Goal: Transaction & Acquisition: Book appointment/travel/reservation

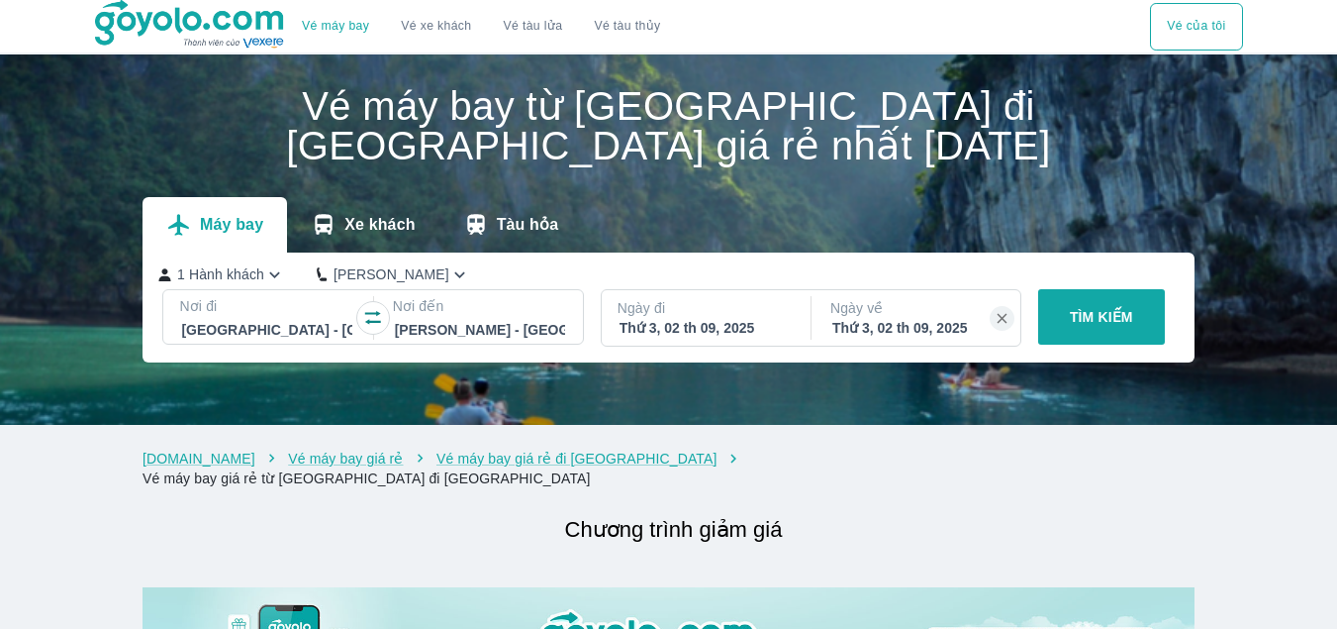
click at [1110, 327] on p "TÌM KIẾM" at bounding box center [1101, 317] width 63 height 20
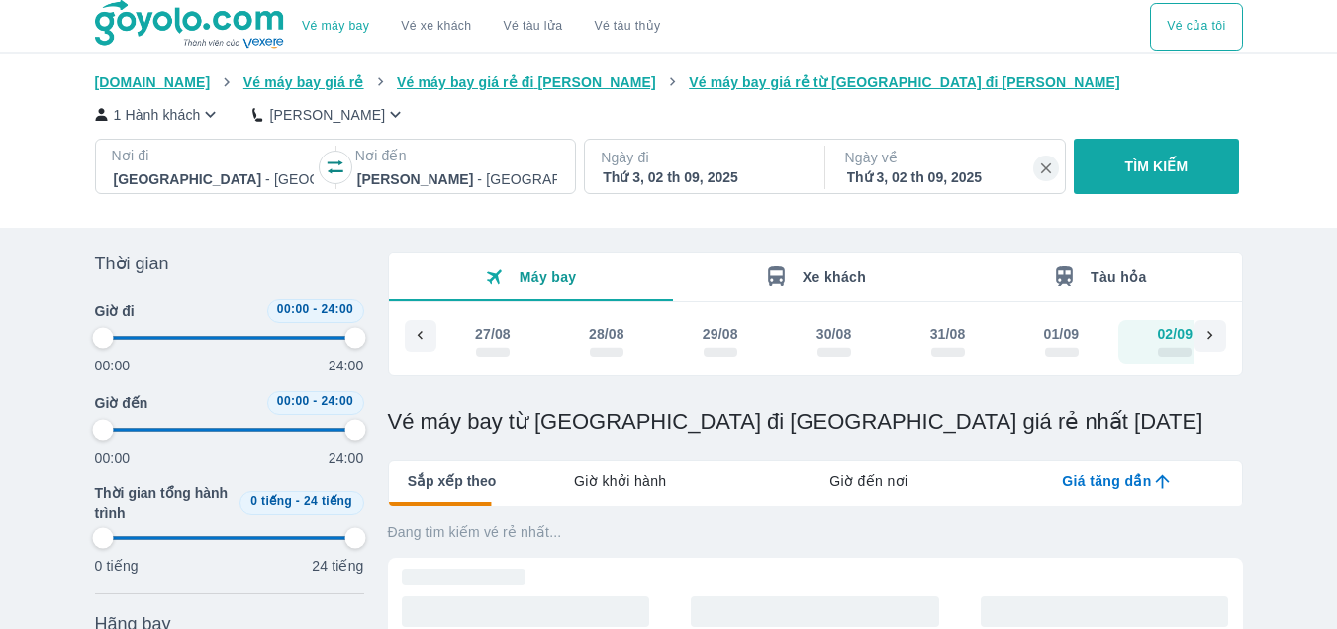
scroll to position [0, 42]
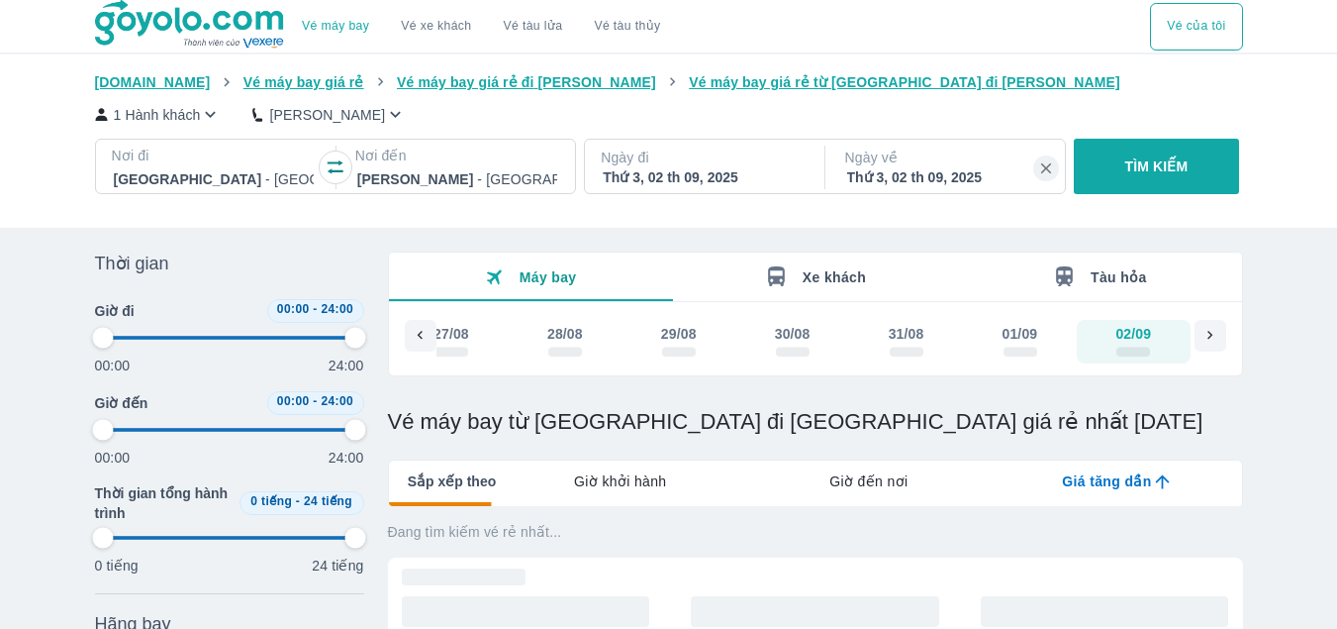
type input "97.9166666666667"
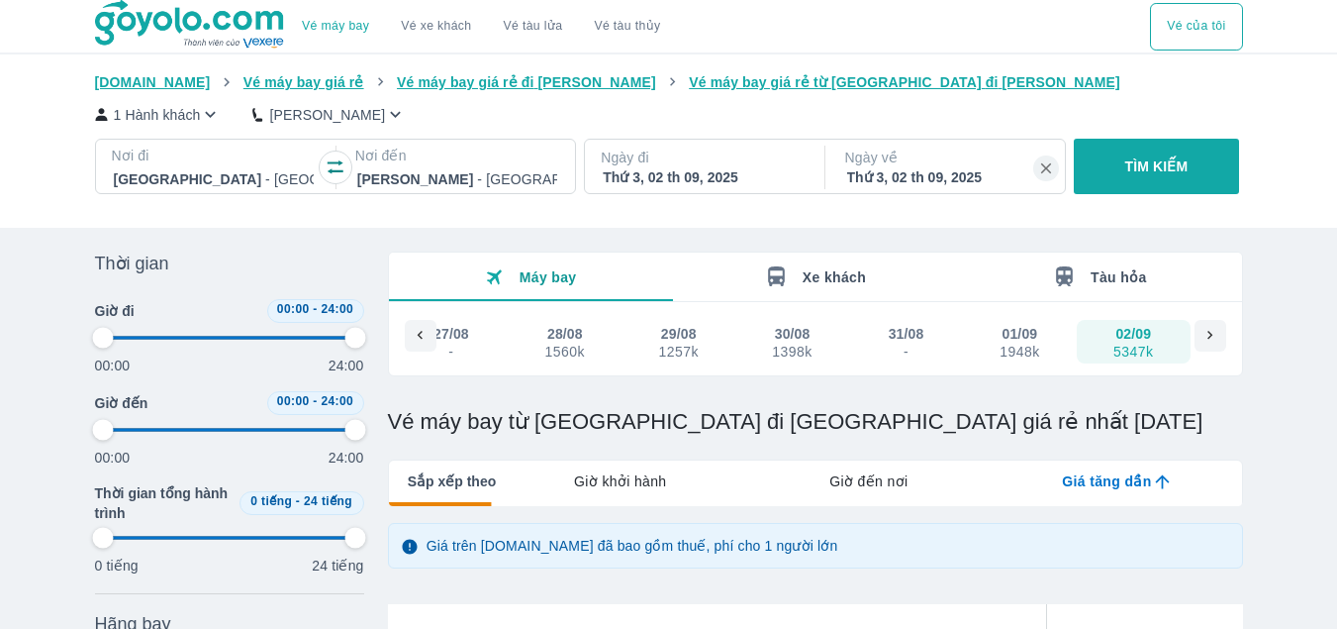
type input "97.9166666666667"
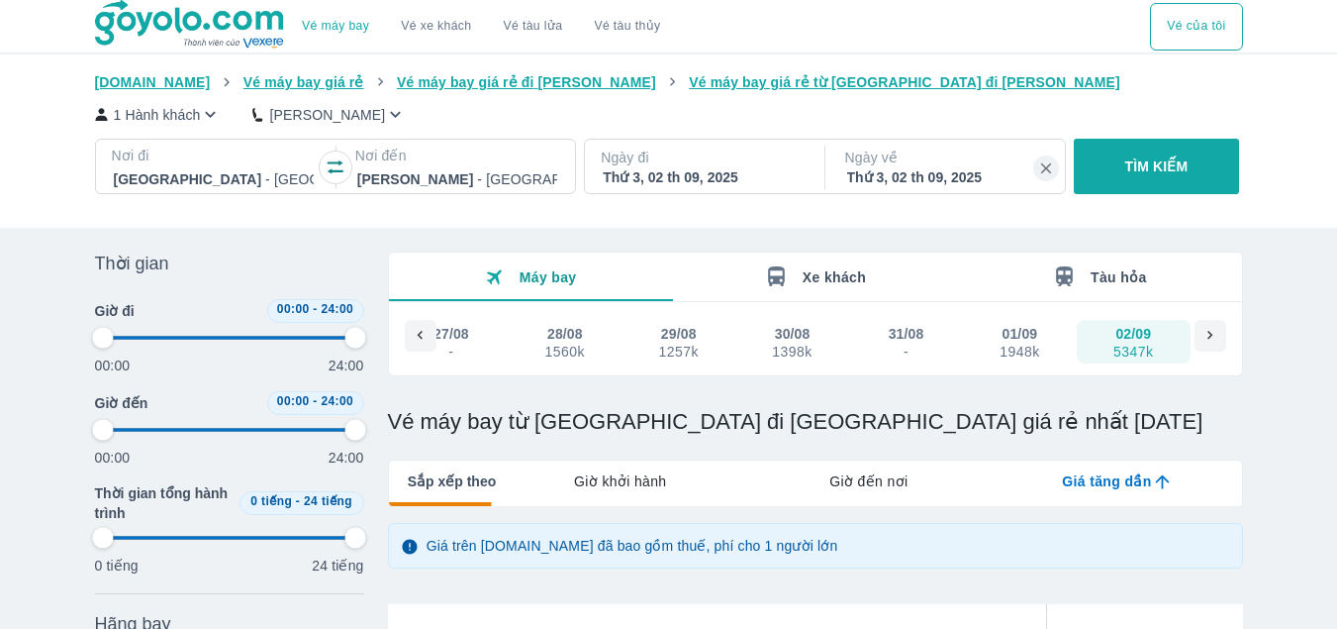
type input "97.9166666666667"
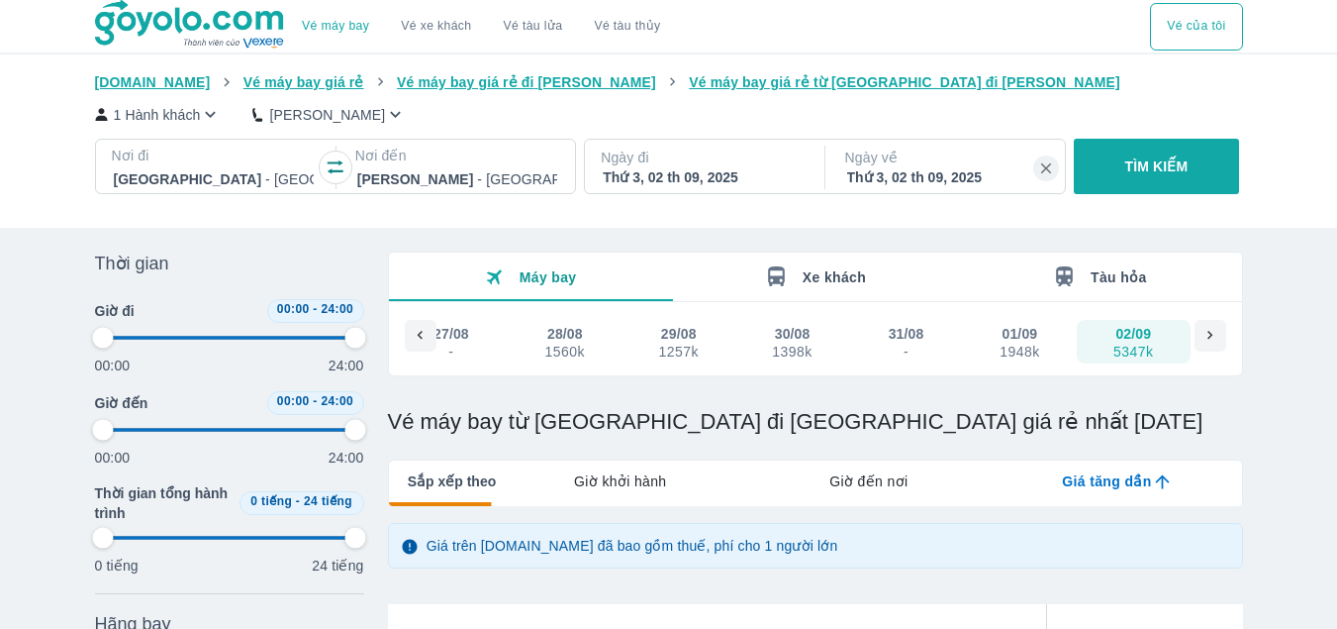
type input "97.9166666666667"
click at [674, 163] on p "Ngày đi" at bounding box center [703, 157] width 204 height 20
type input "97.9166666666667"
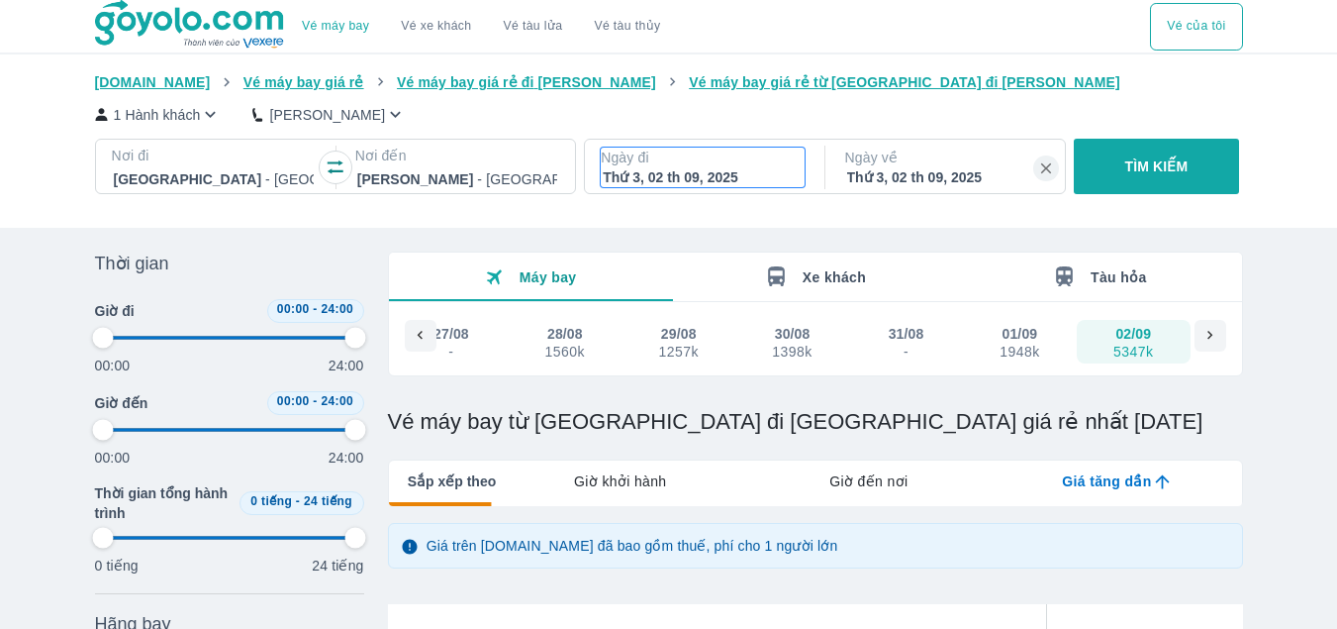
type input "97.9166666666667"
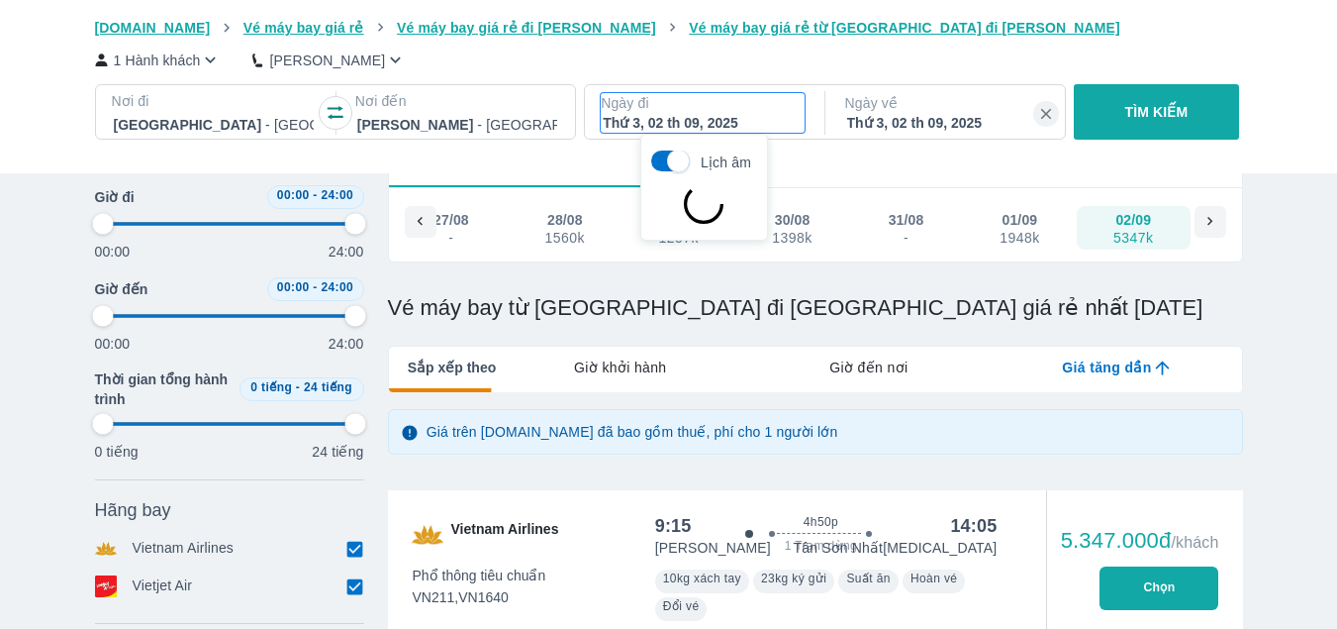
type input "97.9166666666667"
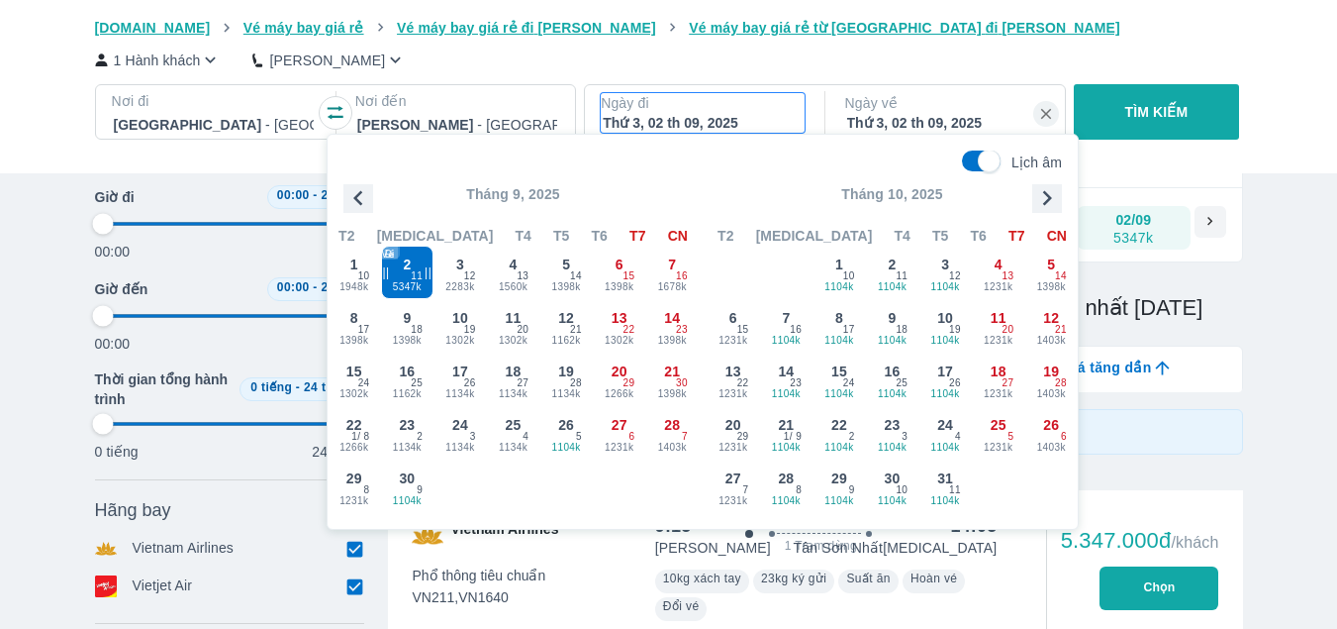
type input "97.9166666666667"
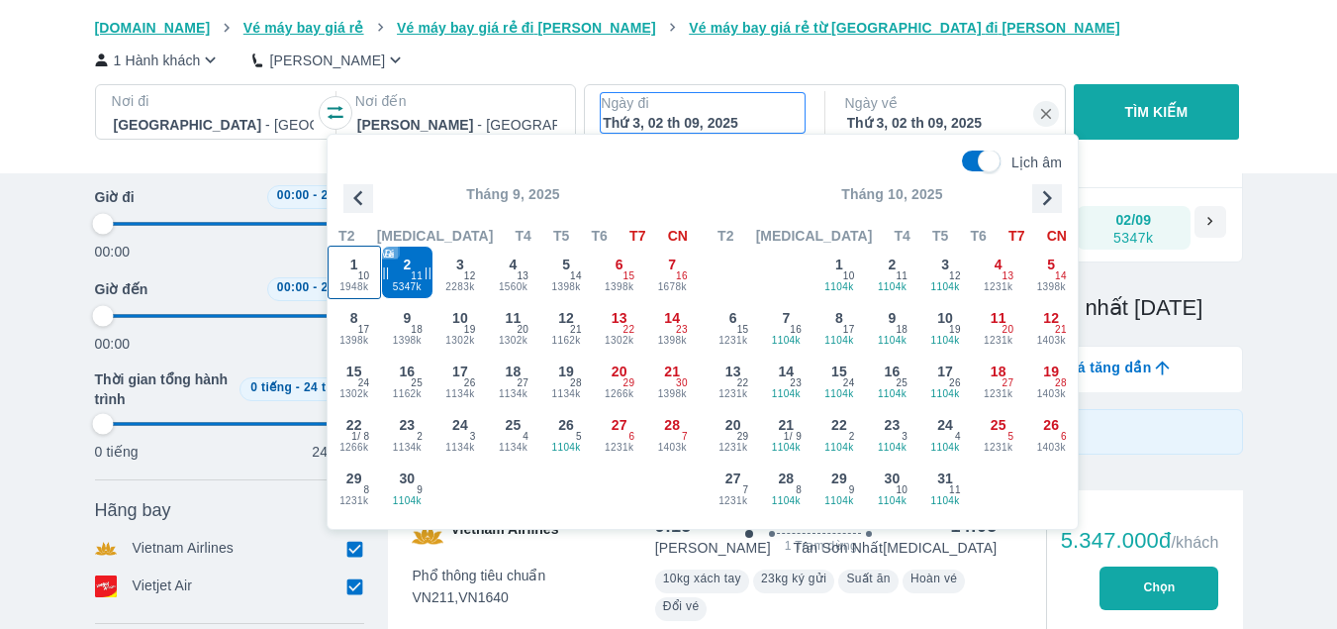
type input "97.9166666666667"
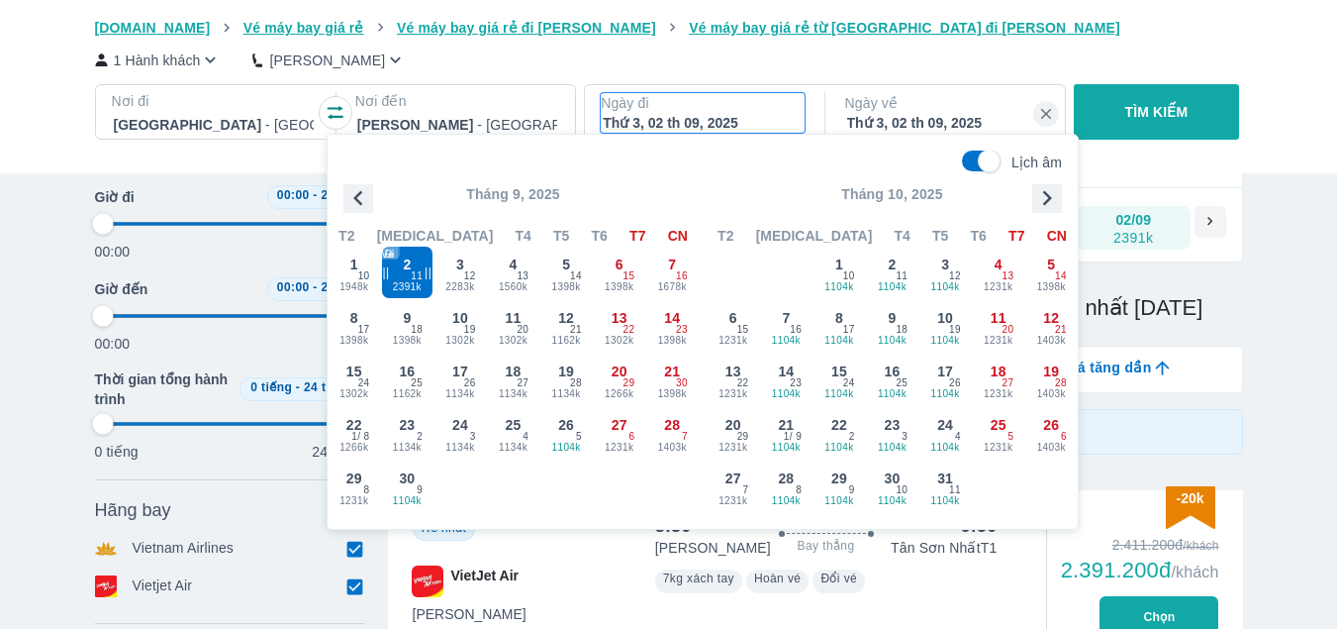
click at [360, 194] on icon "button" at bounding box center [357, 198] width 9 height 15
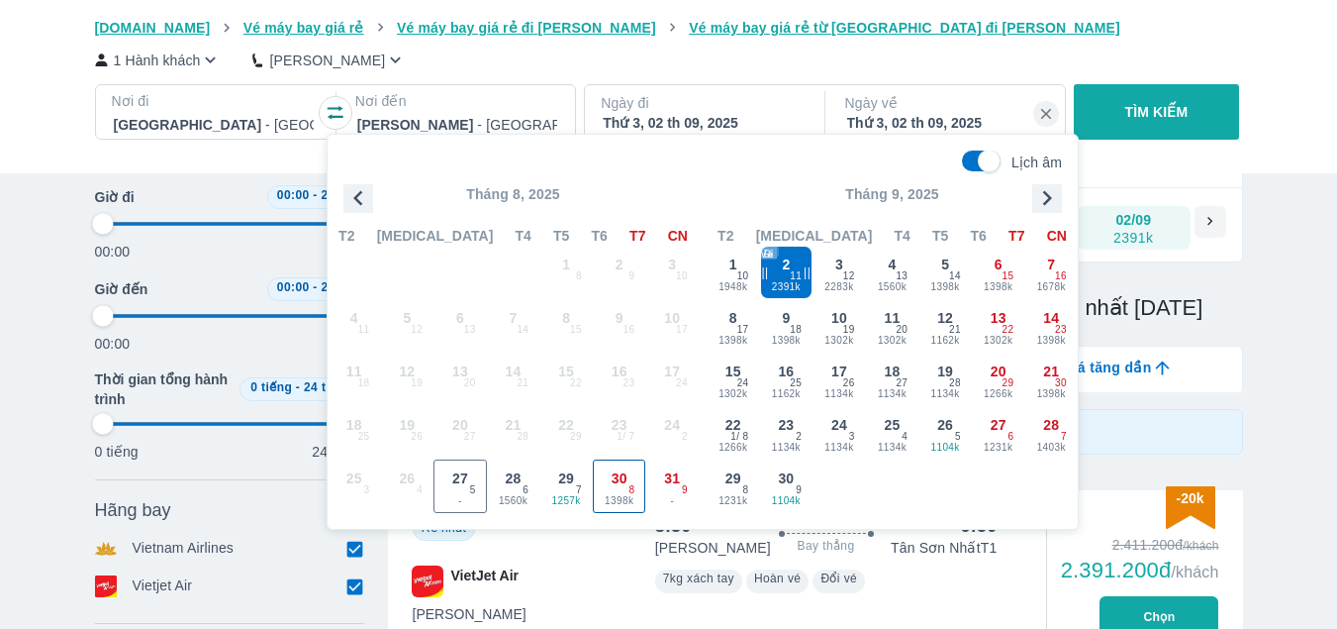
type input "97.9166666666667"
click at [613, 474] on span "30" at bounding box center [620, 478] width 16 height 20
type input "97.9166666666667"
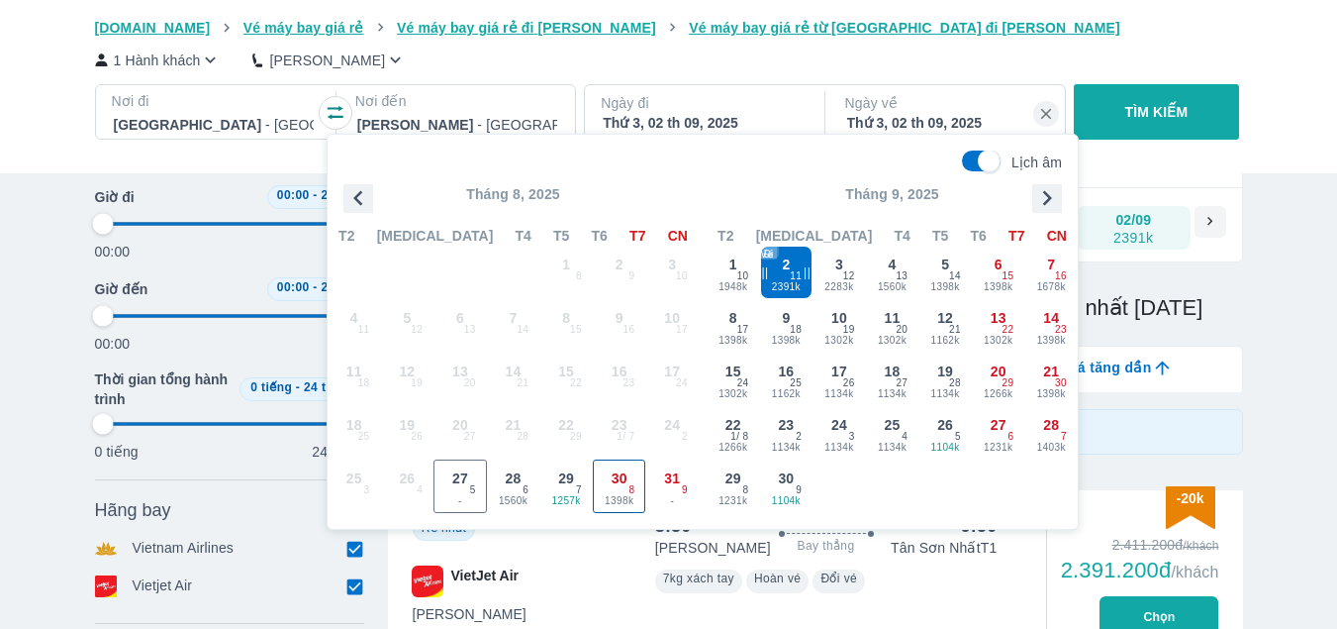
type input "97.9166666666667"
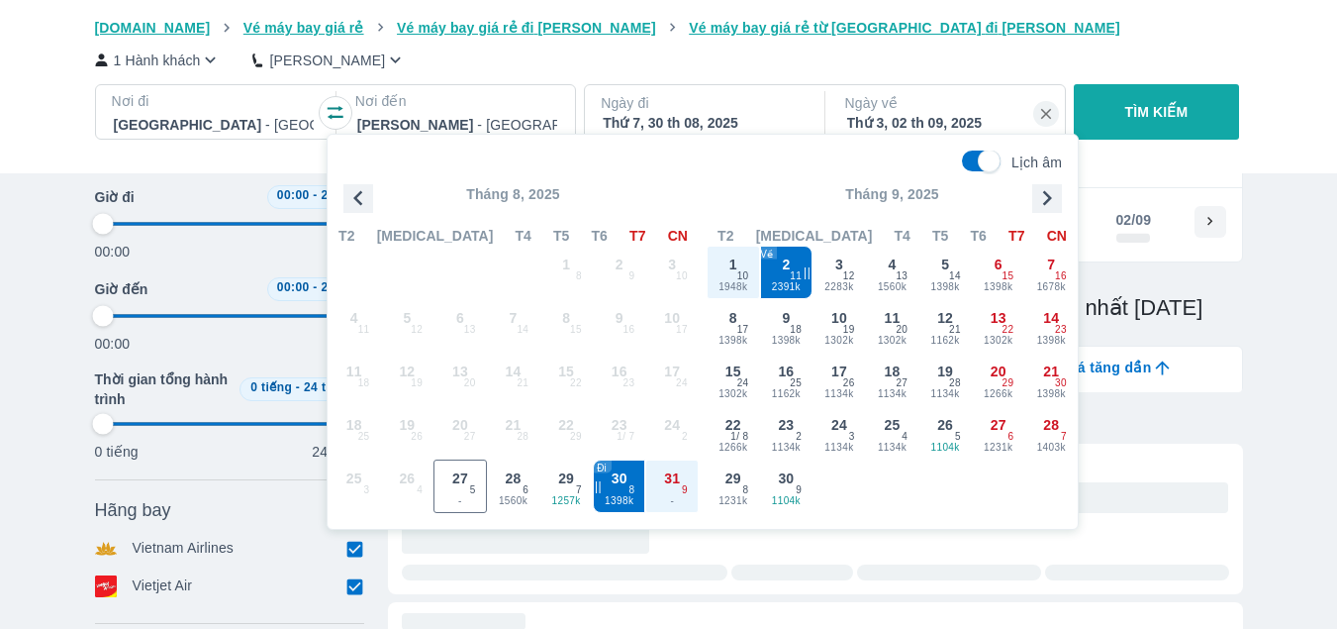
type input "97.9166666666667"
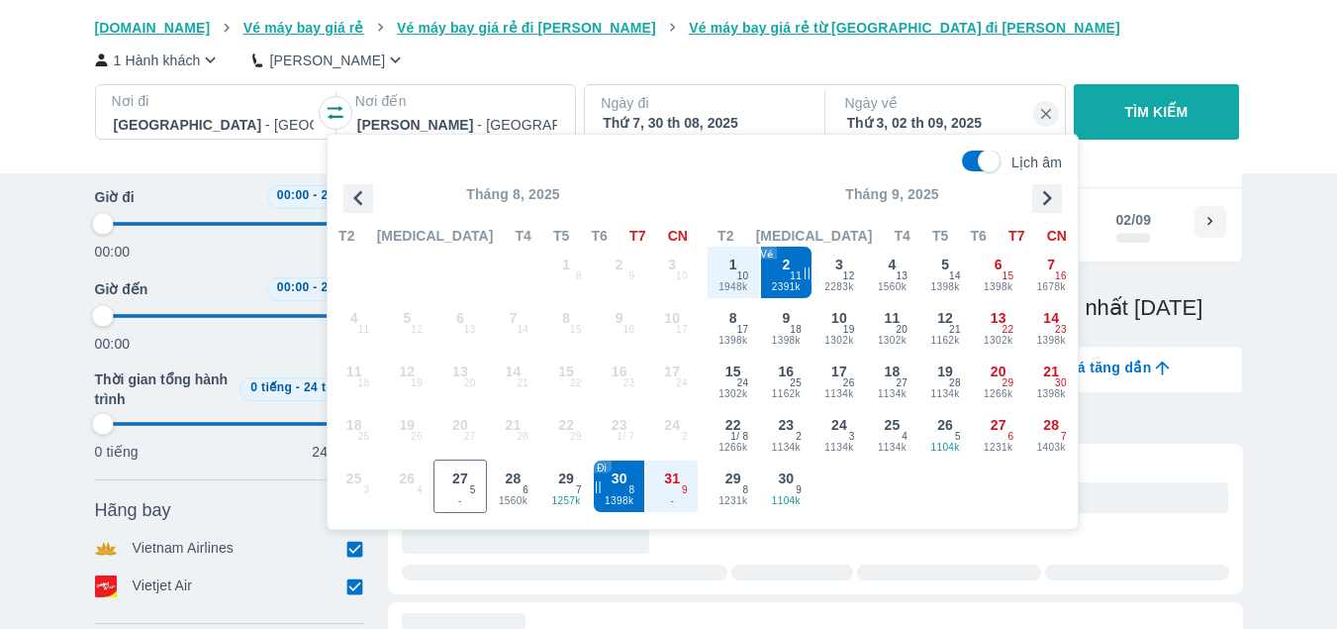
type input "97.9166666666667"
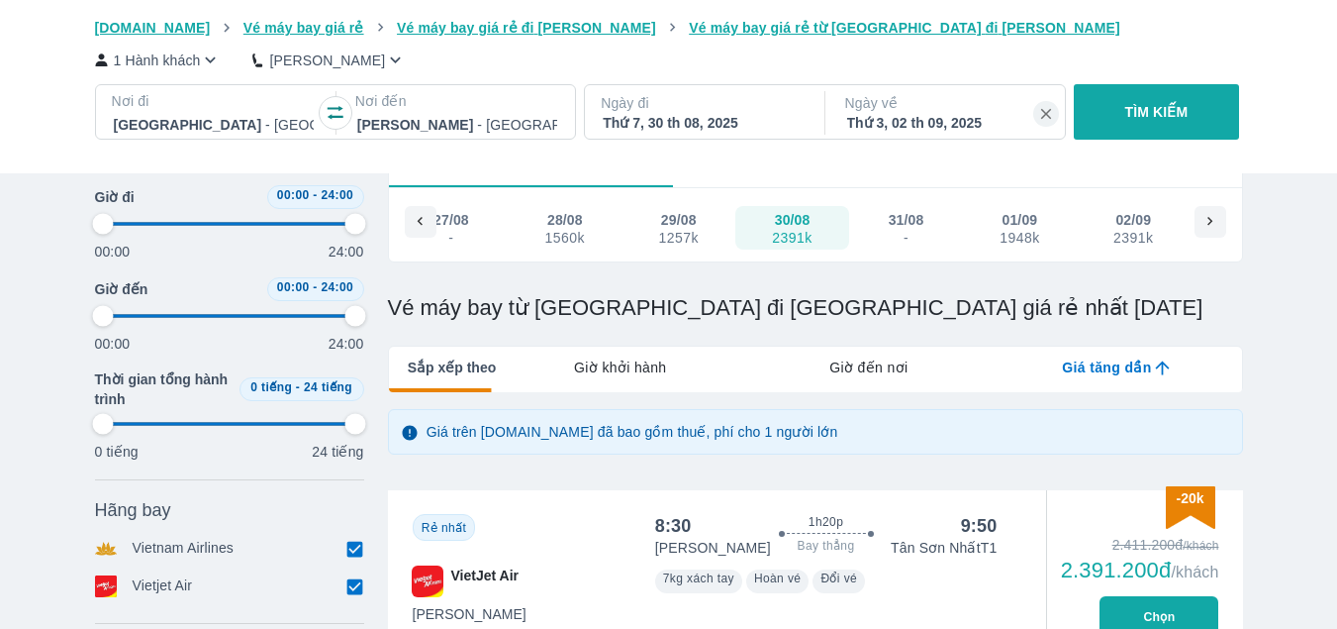
type input "97.9166666666667"
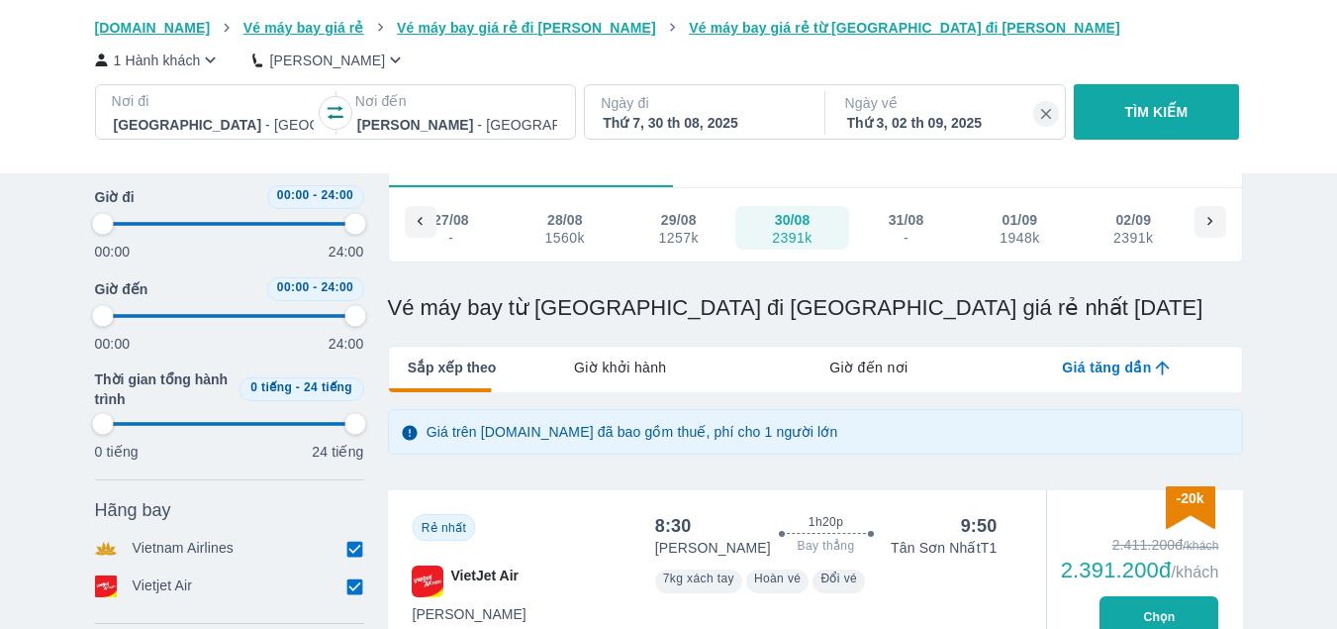
type input "97.9166666666667"
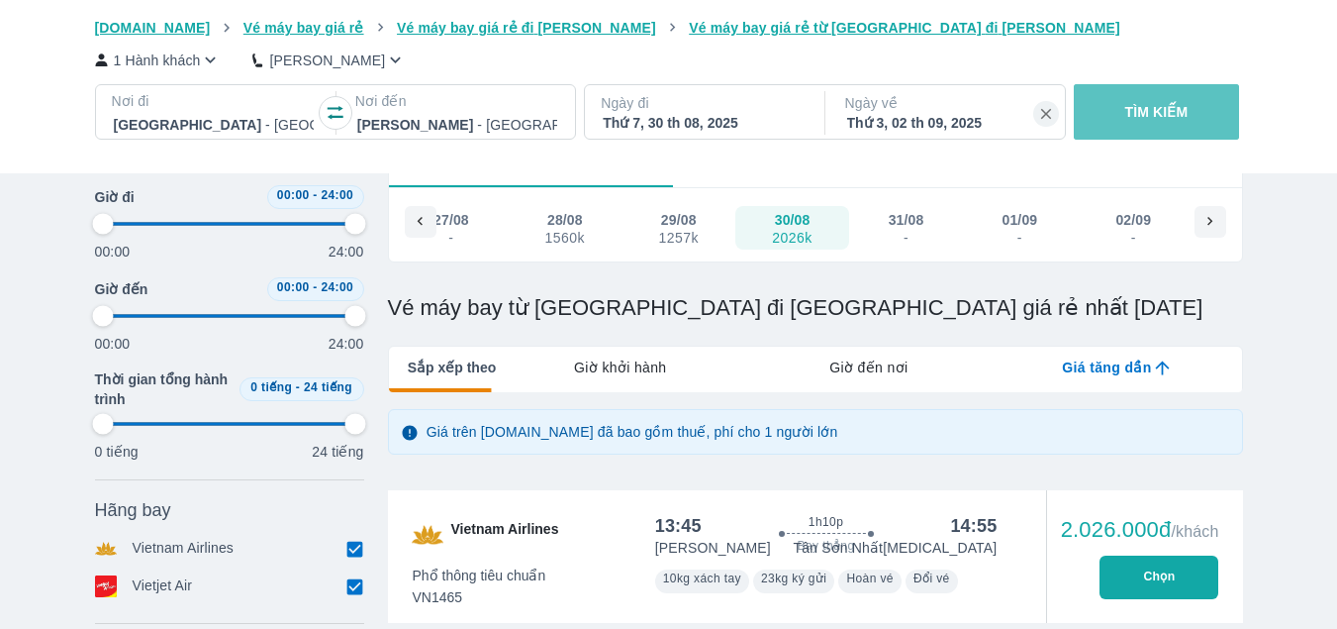
click at [1155, 100] on button "TÌM KIẾM" at bounding box center [1156, 111] width 165 height 55
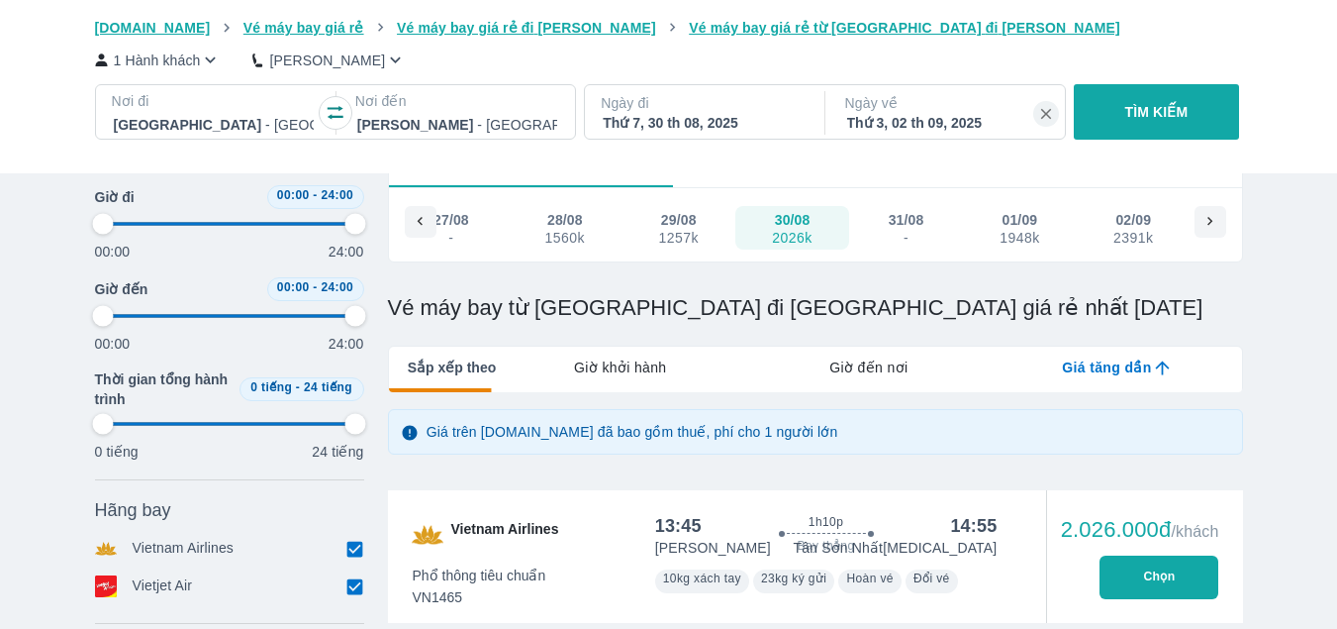
type input "97.9166666666667"
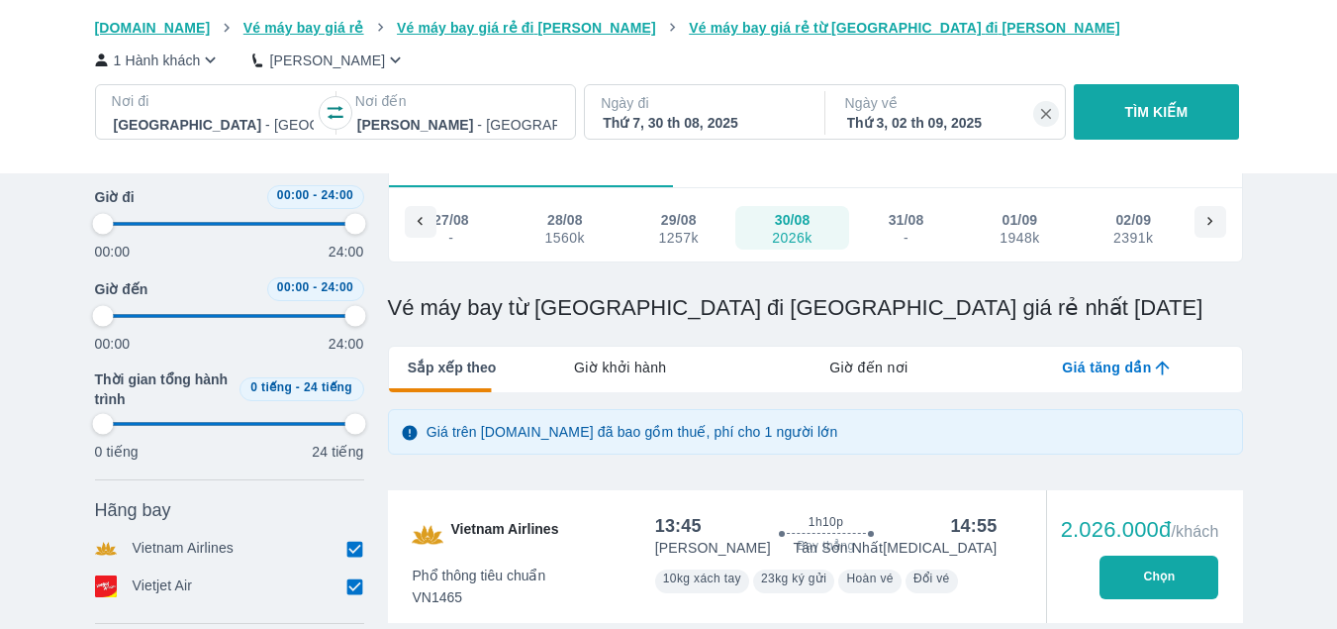
type input "97.9166666666667"
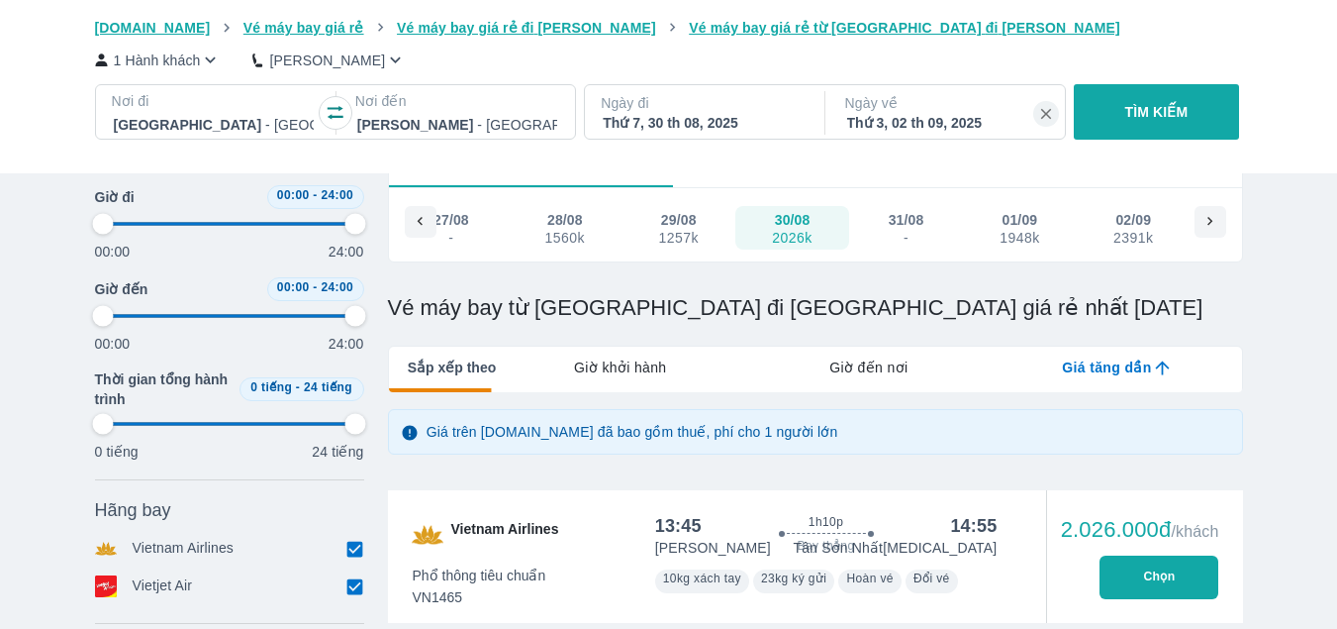
type input "97.9166666666667"
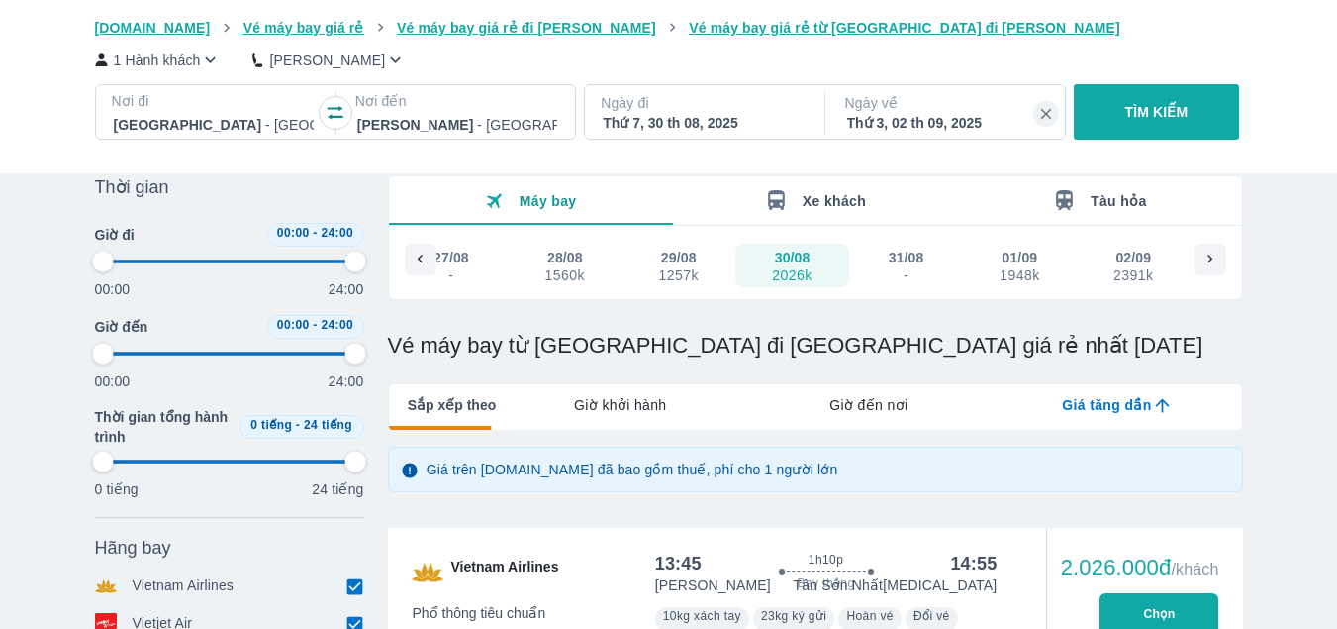
type input "97.9166666666667"
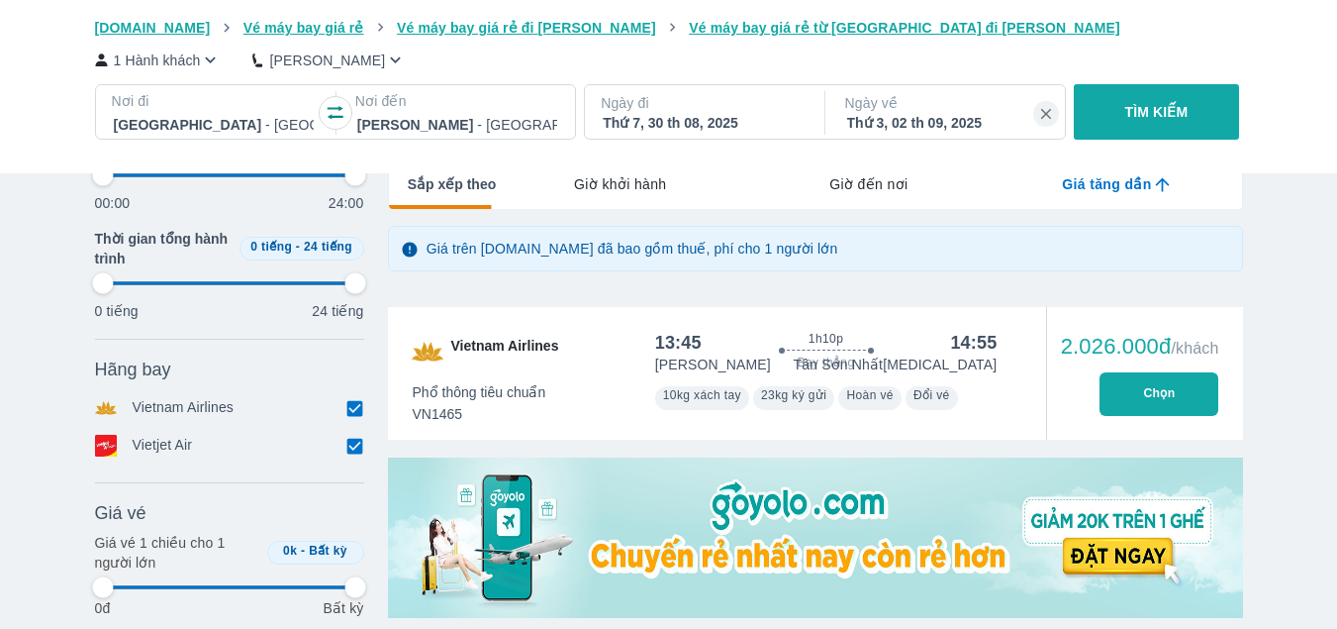
type input "97.9166666666667"
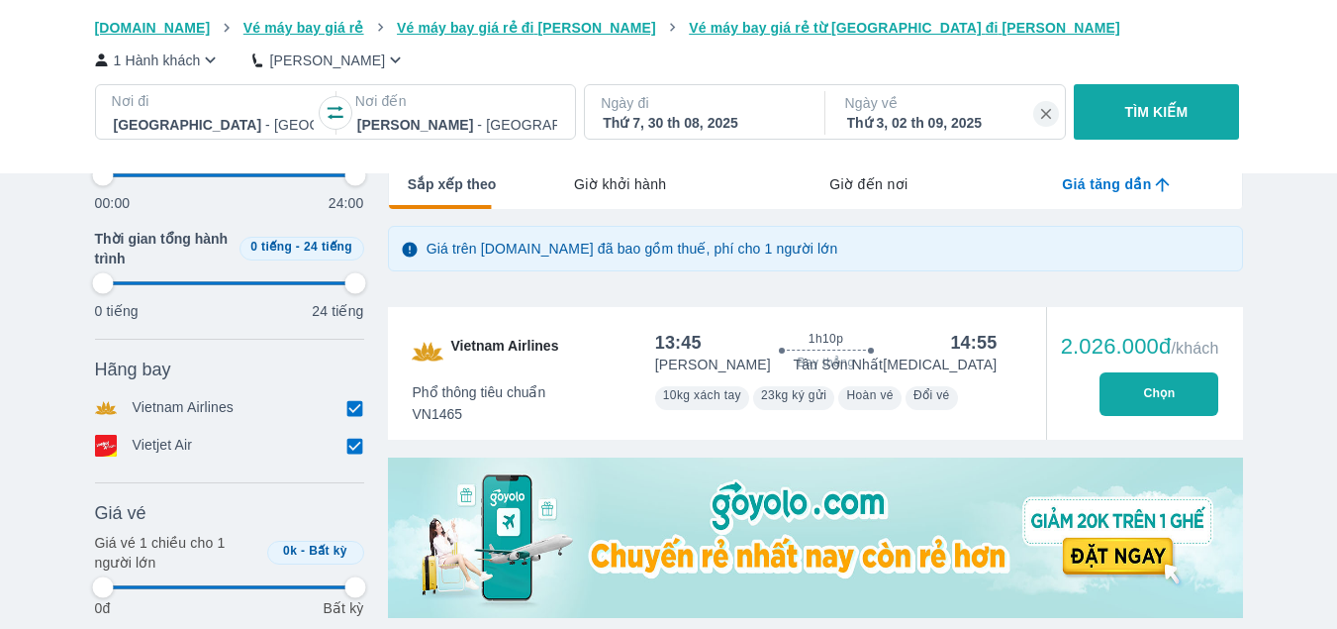
type input "97.9166666666667"
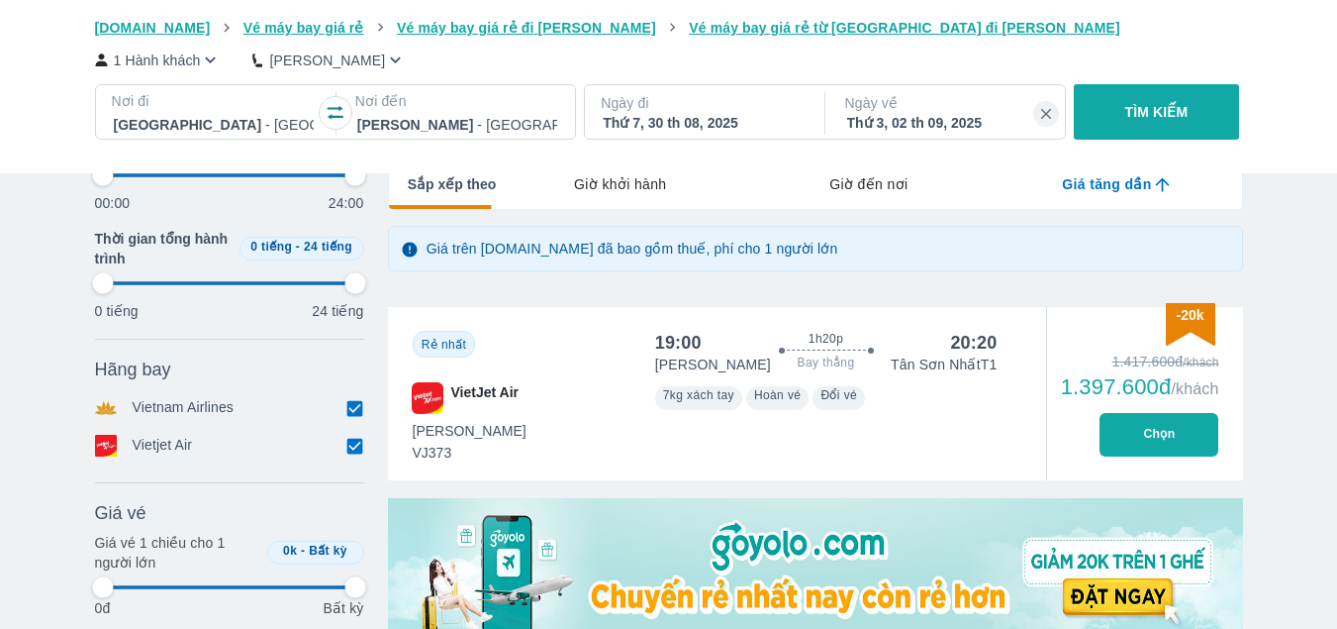
type input "97.9166666666667"
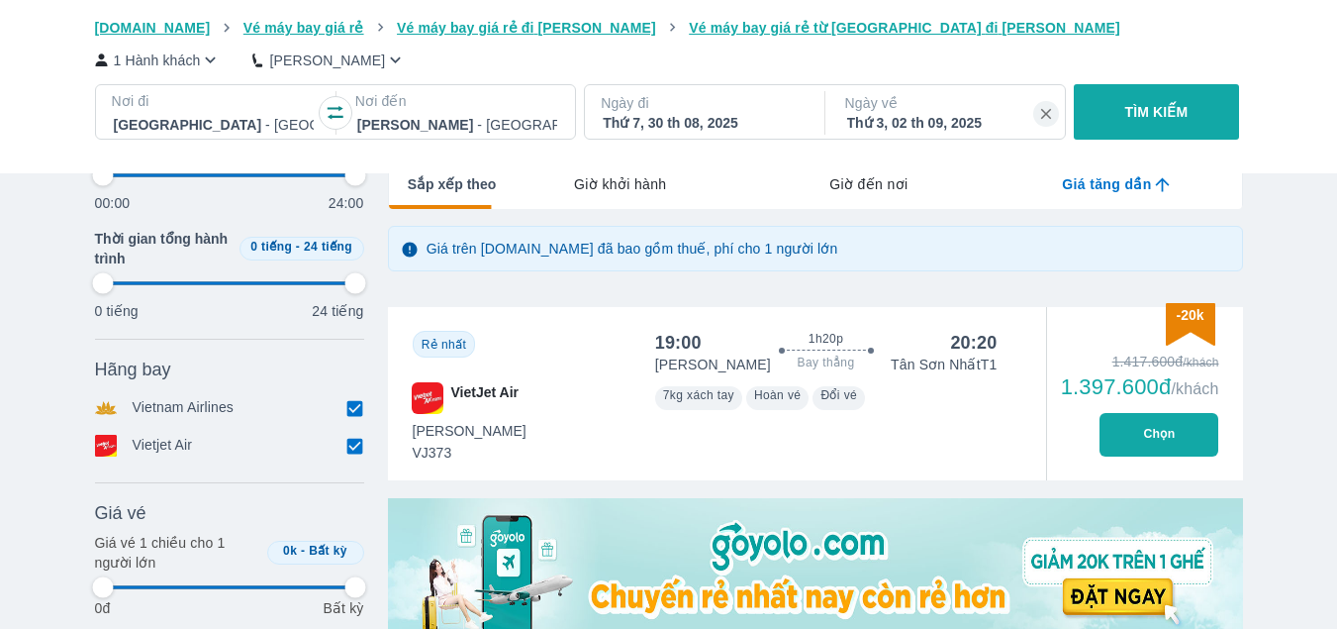
type input "97.9166666666667"
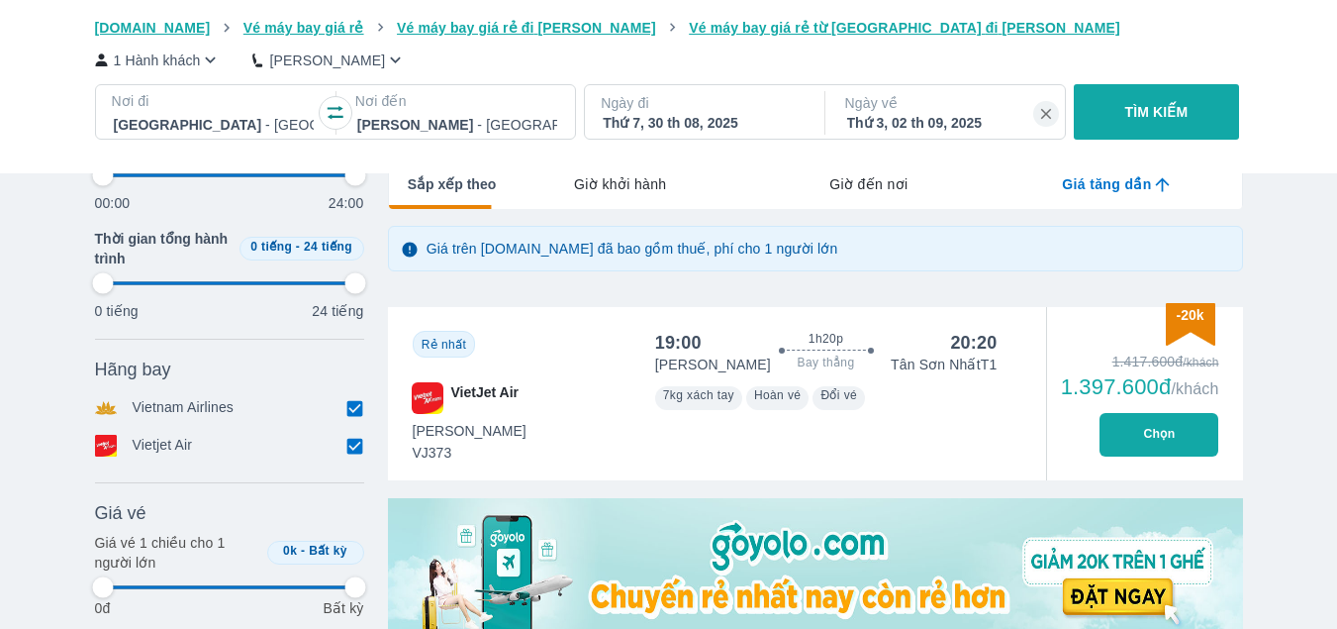
type input "97.9166666666667"
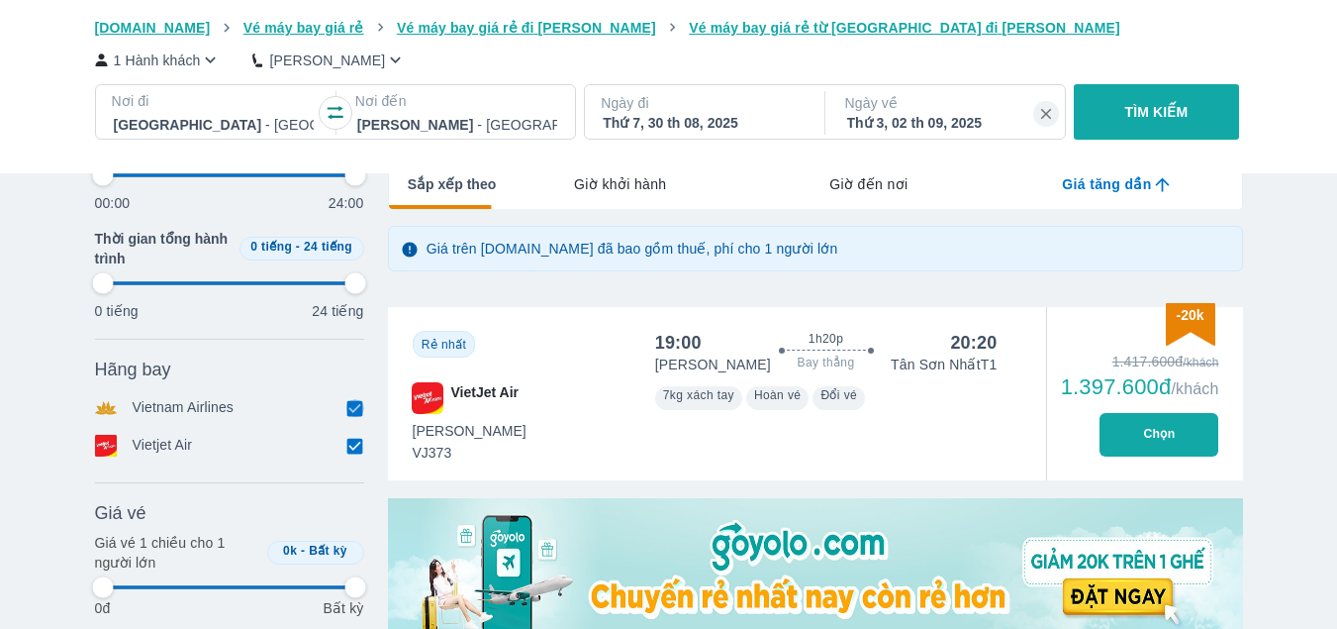
click at [349, 414] on input "checkbox" at bounding box center [355, 408] width 18 height 18
checkbox input "false"
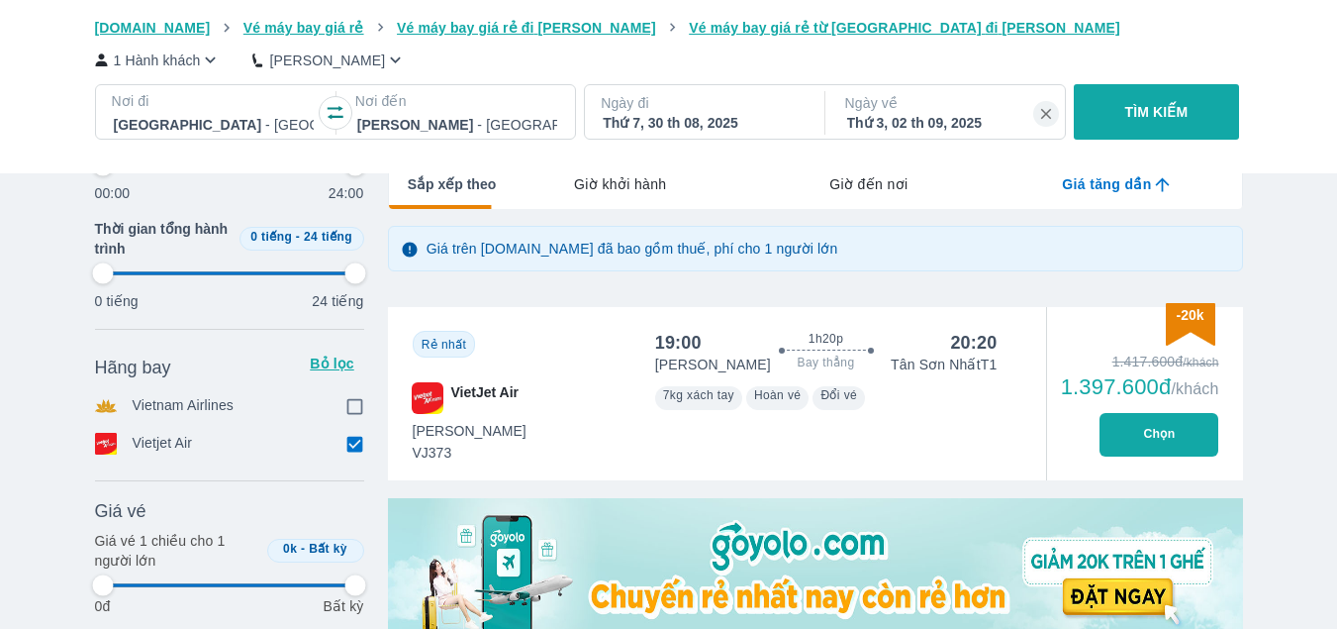
type input "97.9166666666667"
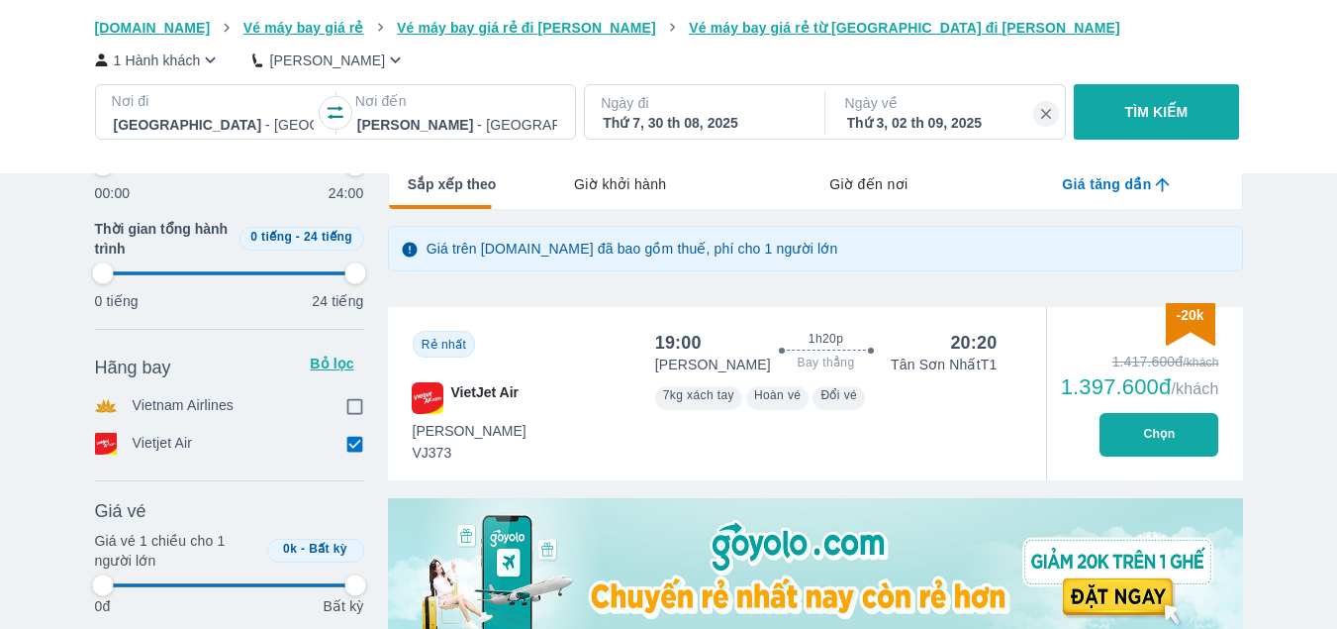
type input "97.9166666666667"
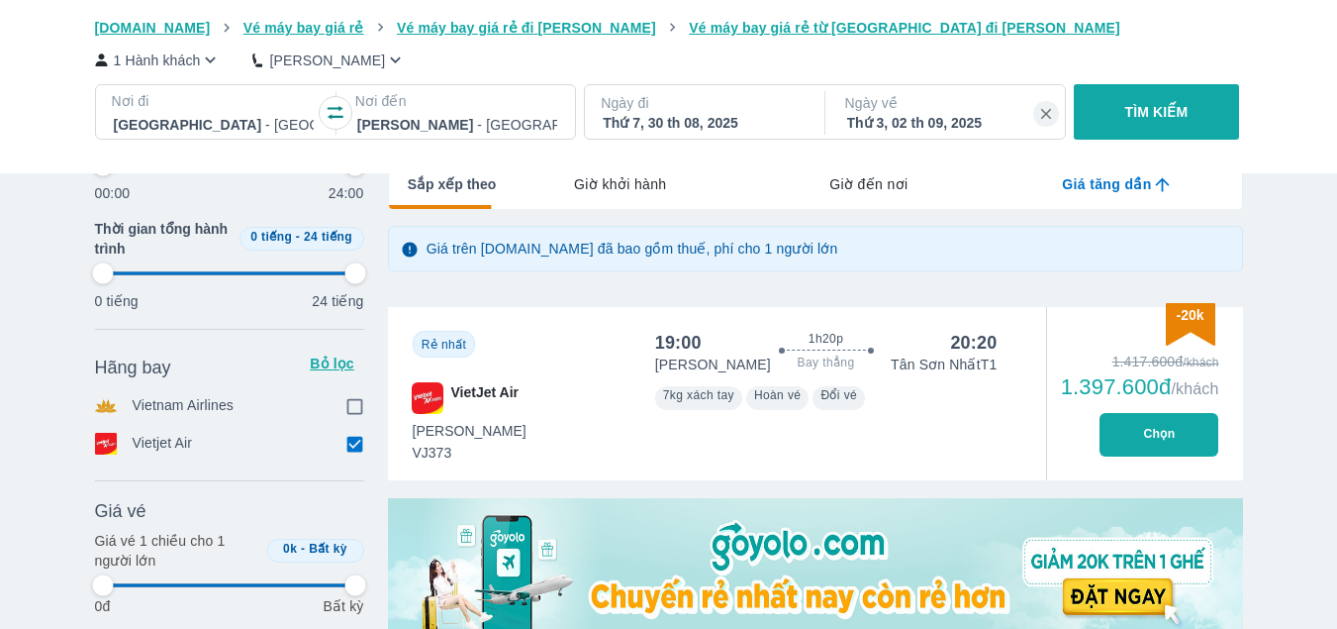
type input "97.9166666666667"
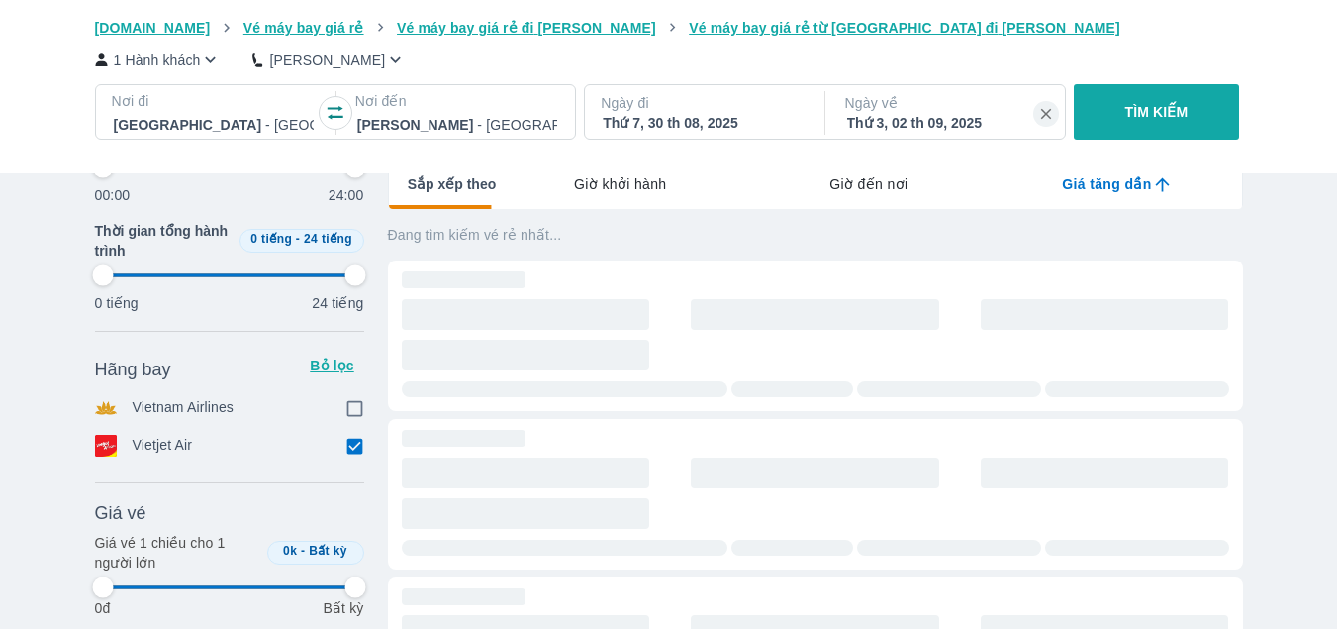
type input "97.9166666666667"
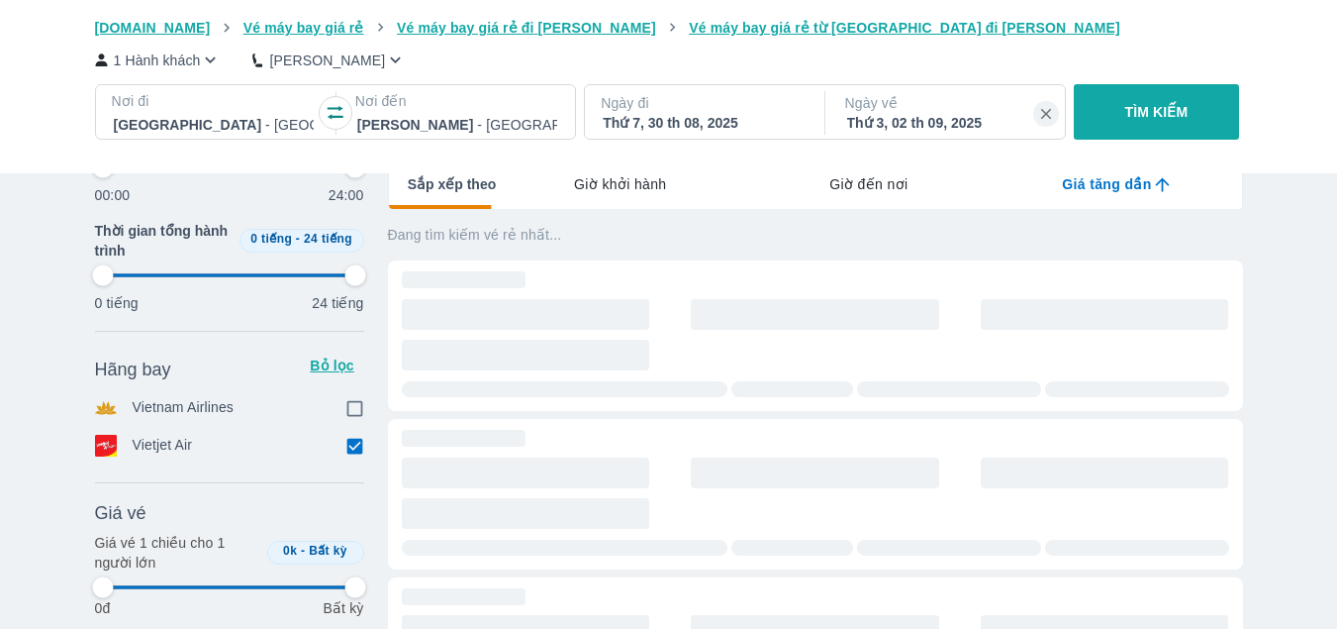
type input "97.9166666666667"
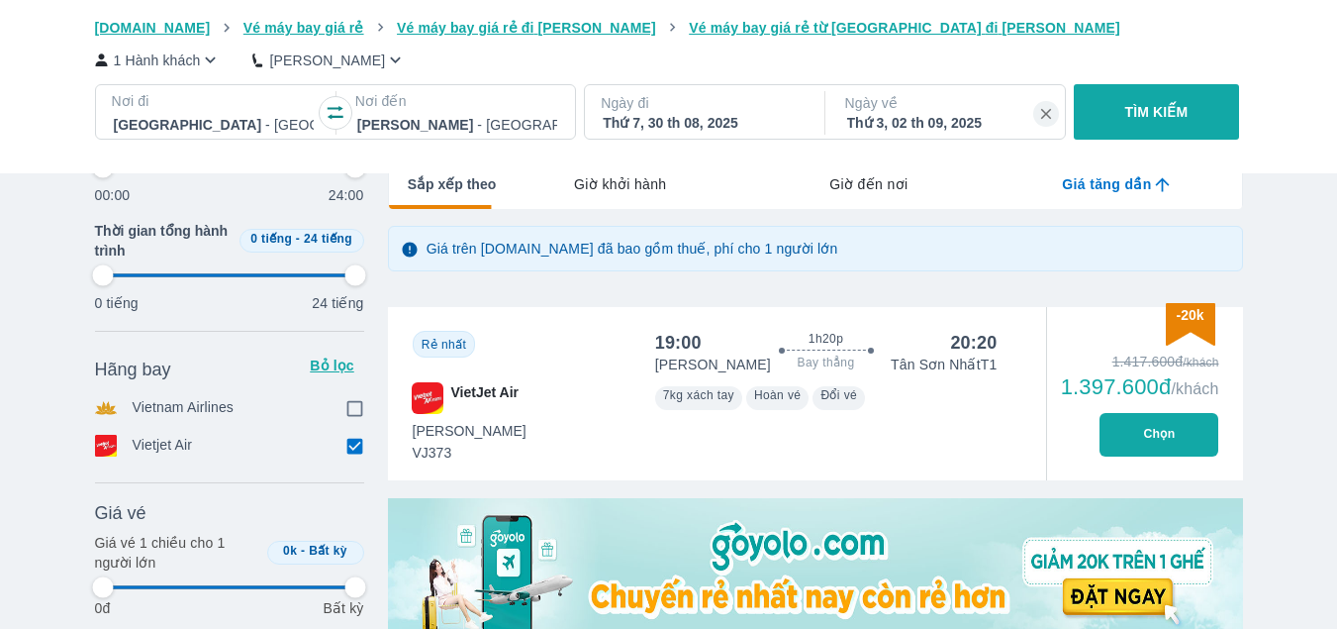
type input "97.9166666666667"
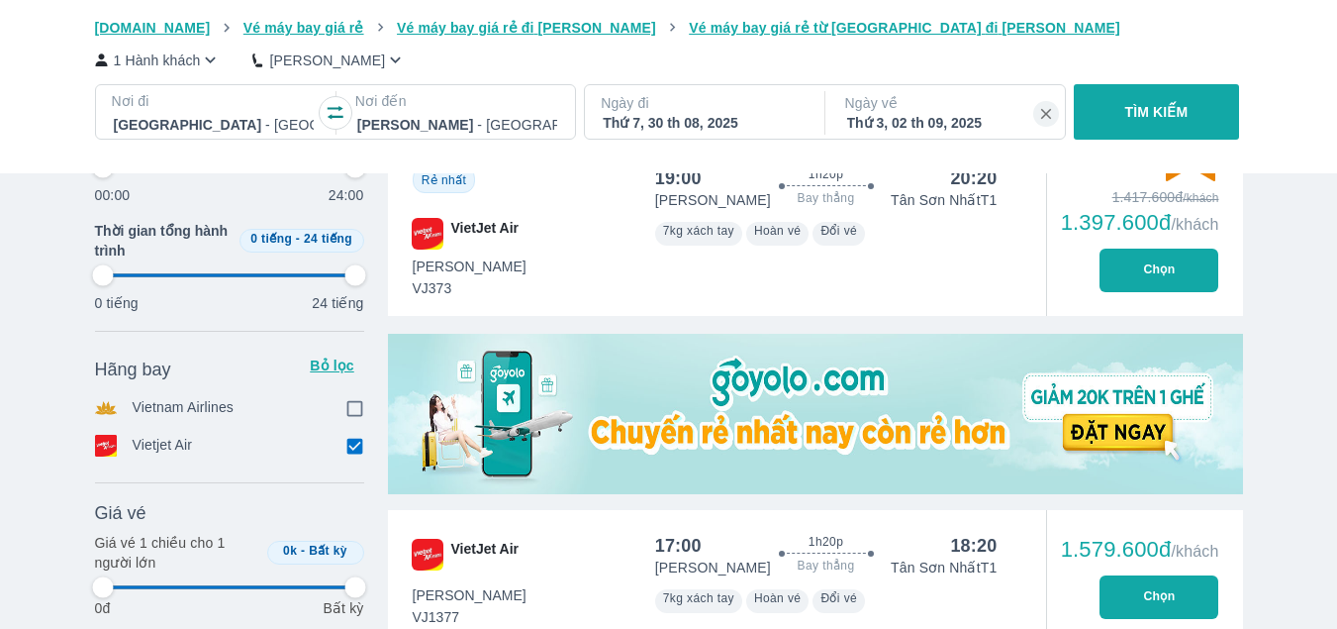
scroll to position [594, 0]
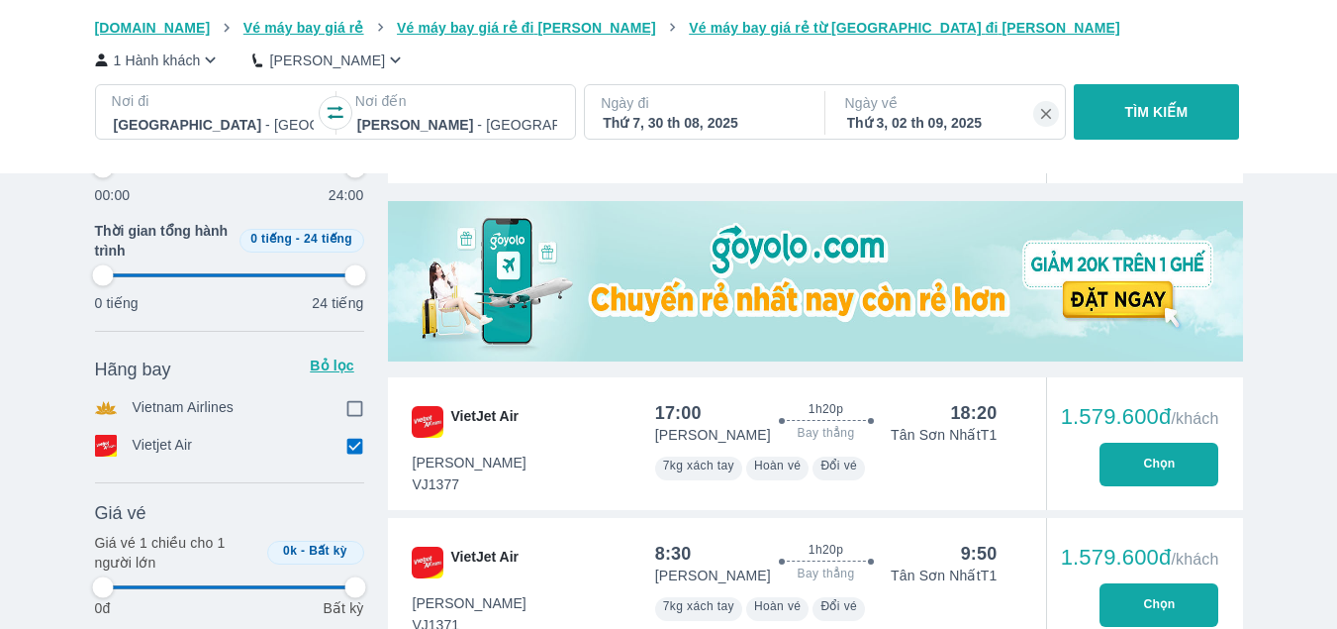
type input "97.9166666666667"
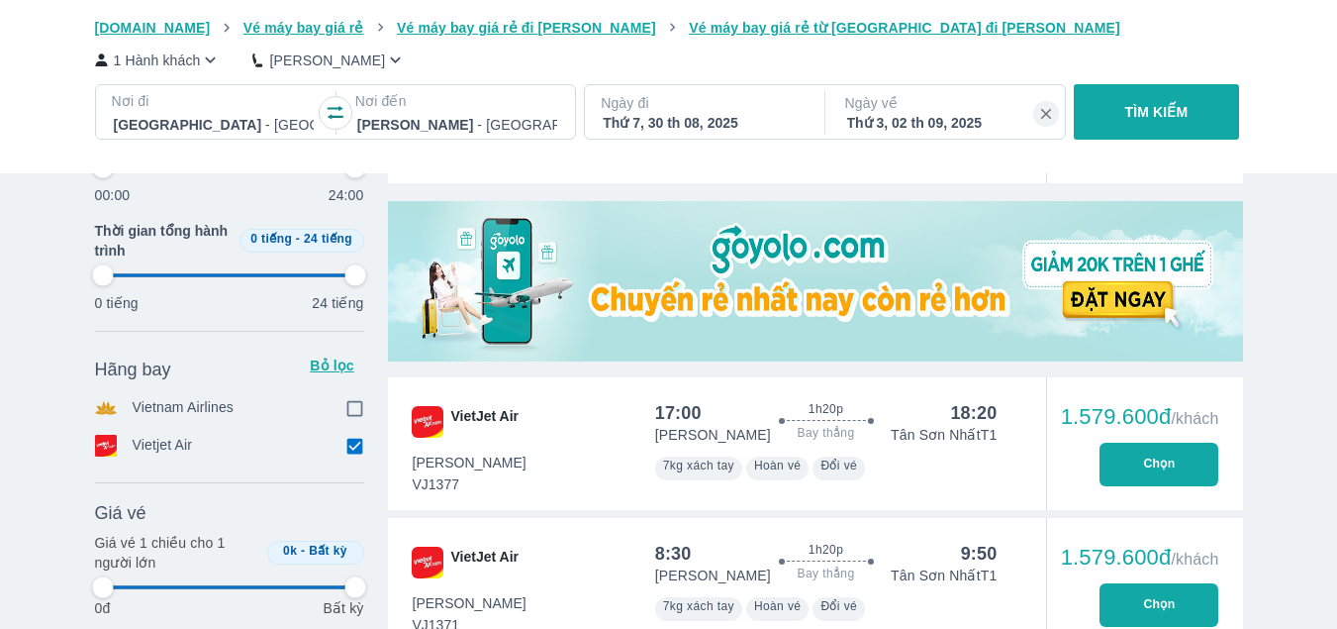
type input "97.9166666666667"
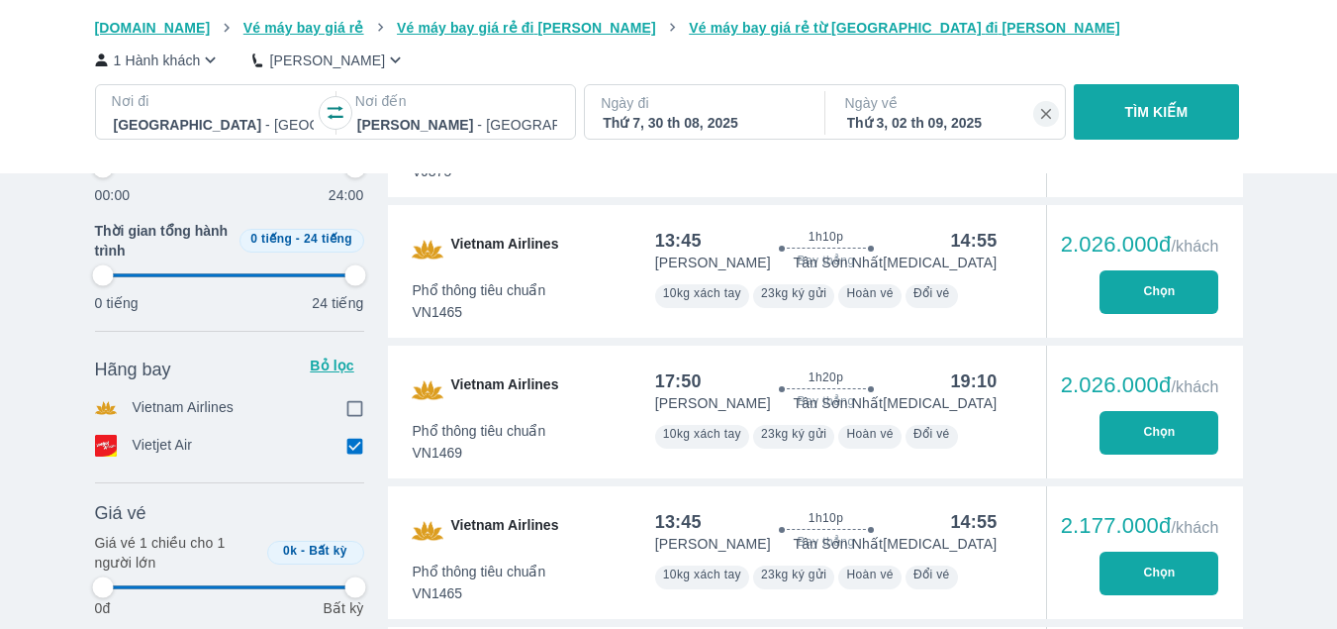
type input "97.9166666666667"
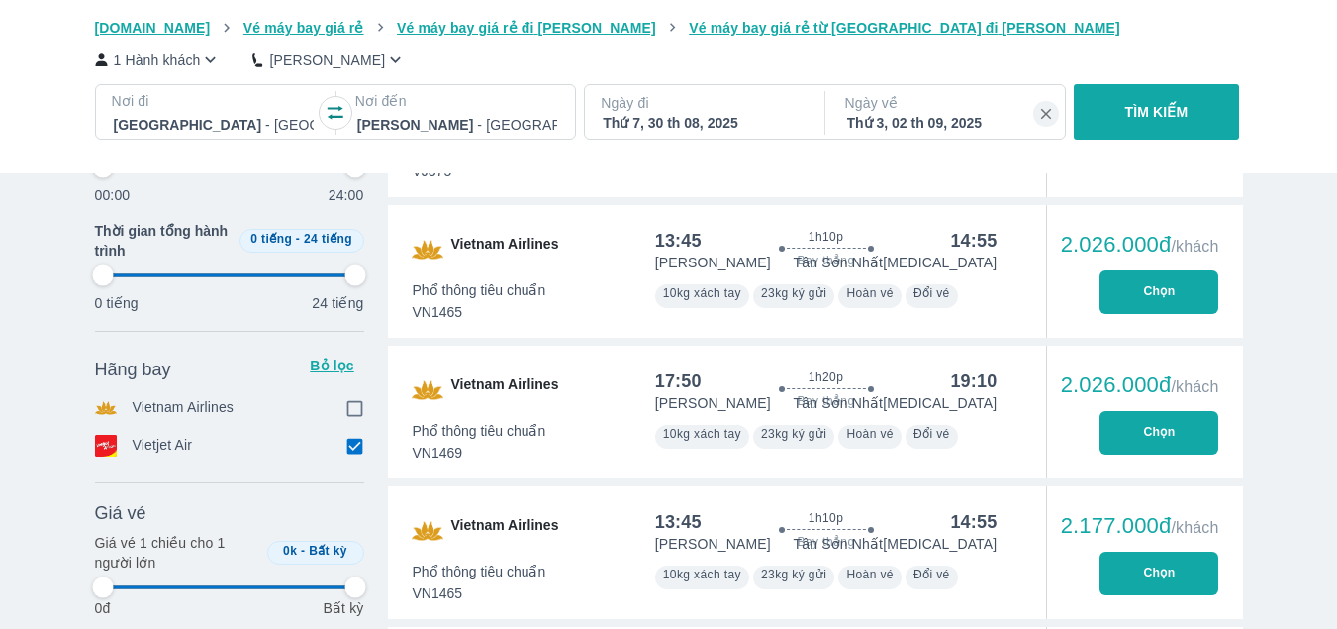
type input "97.9166666666667"
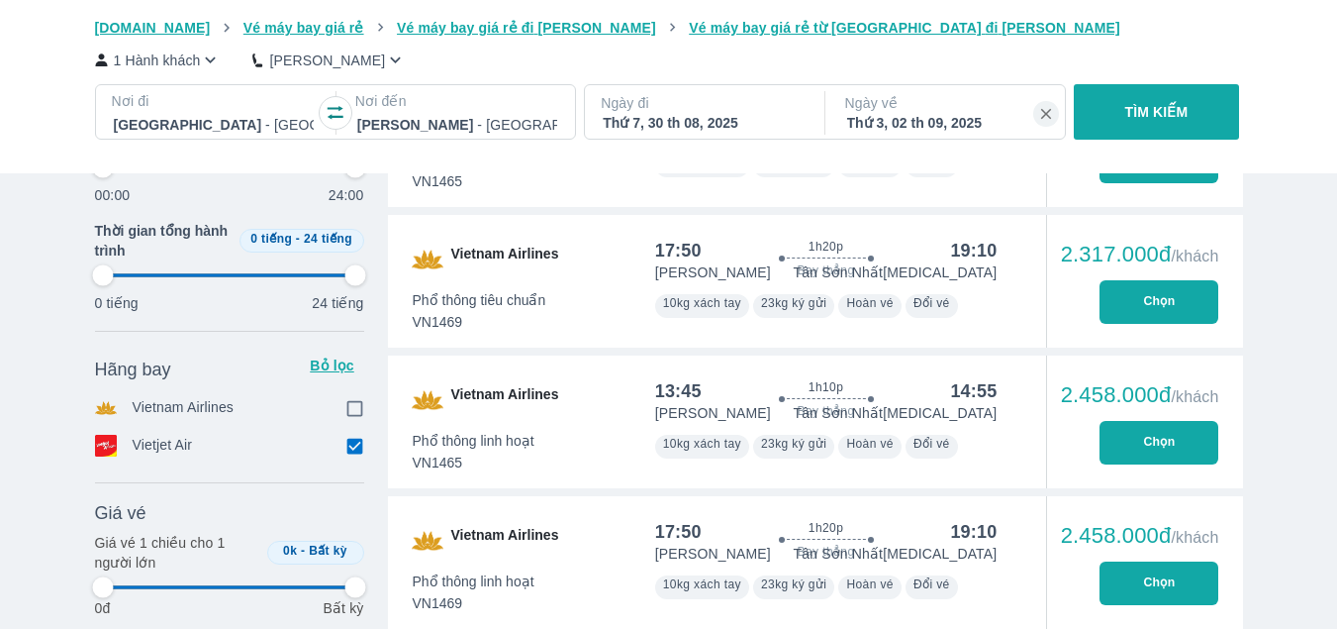
type input "97.9166666666667"
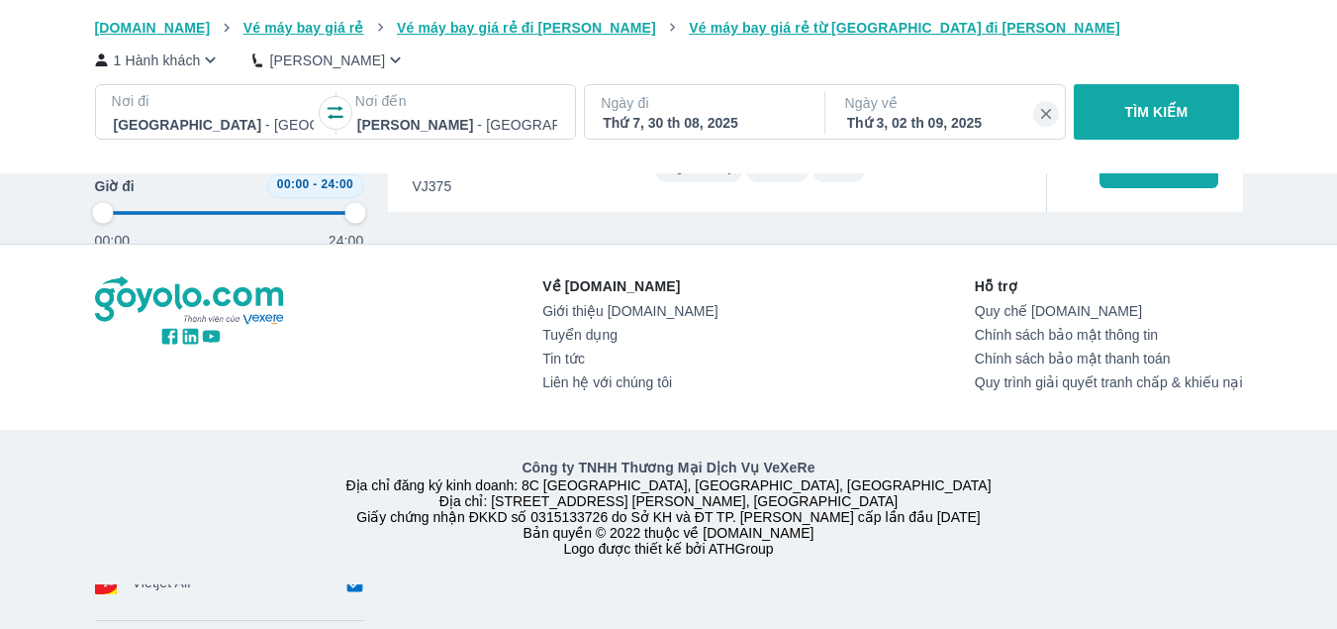
scroll to position [1157, 0]
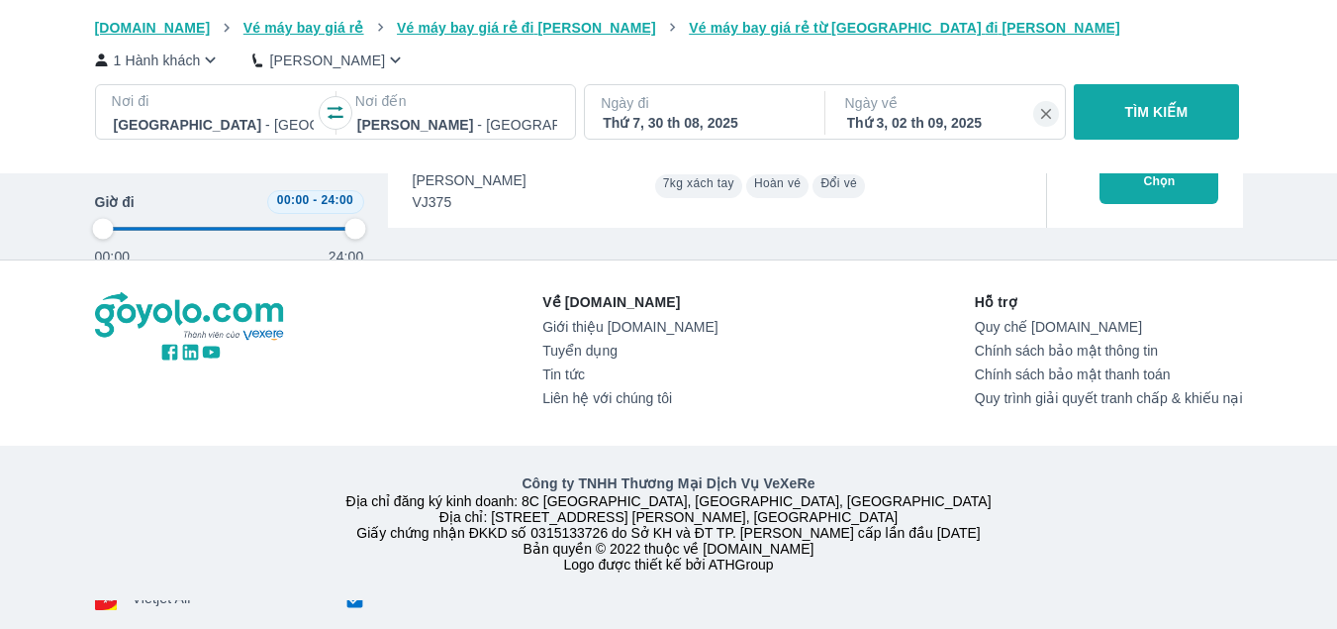
type input "97.9166666666667"
